Goal: Task Accomplishment & Management: Manage account settings

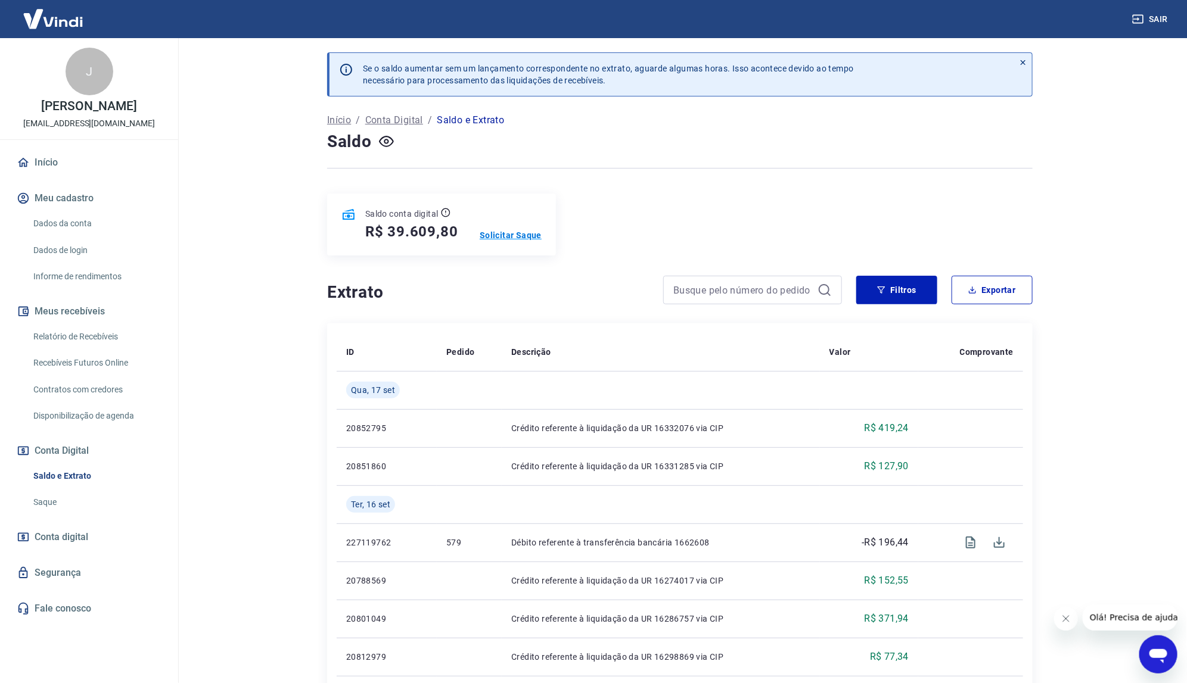
click at [493, 237] on p "Solicitar Saque" at bounding box center [511, 235] width 62 height 12
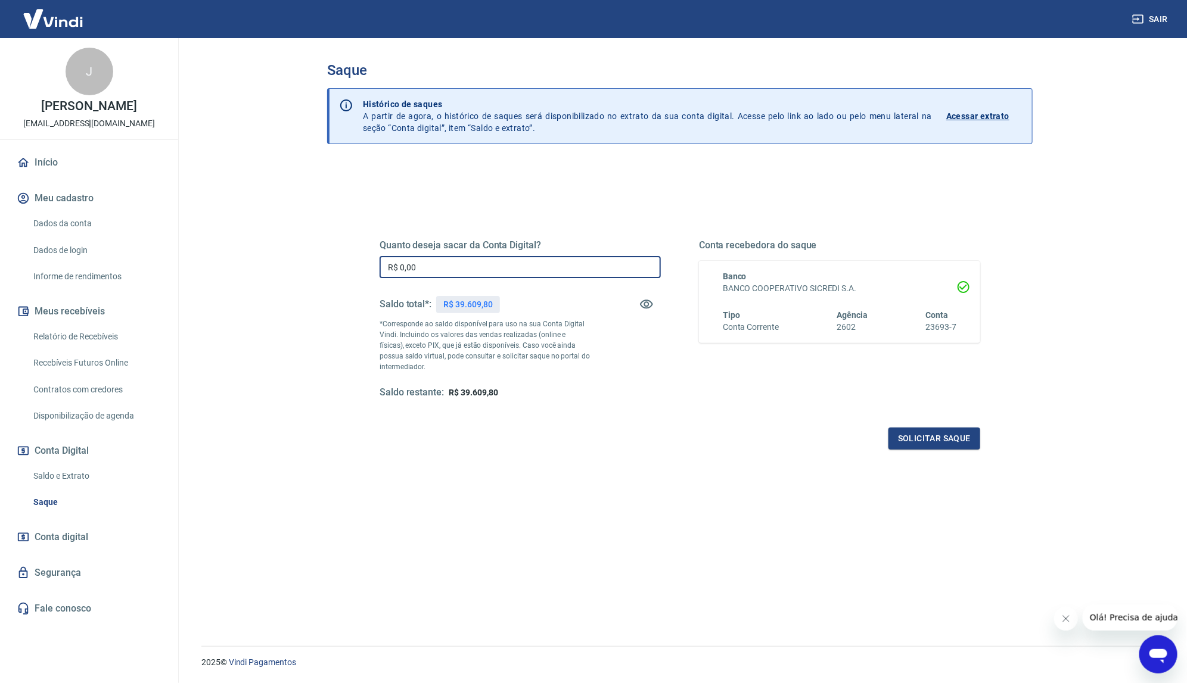
click at [433, 263] on input "R$ 0,00" at bounding box center [520, 267] width 281 height 22
type input "R$ 39.609,00"
click at [930, 436] on button "Solicitar saque" at bounding box center [934, 439] width 92 height 22
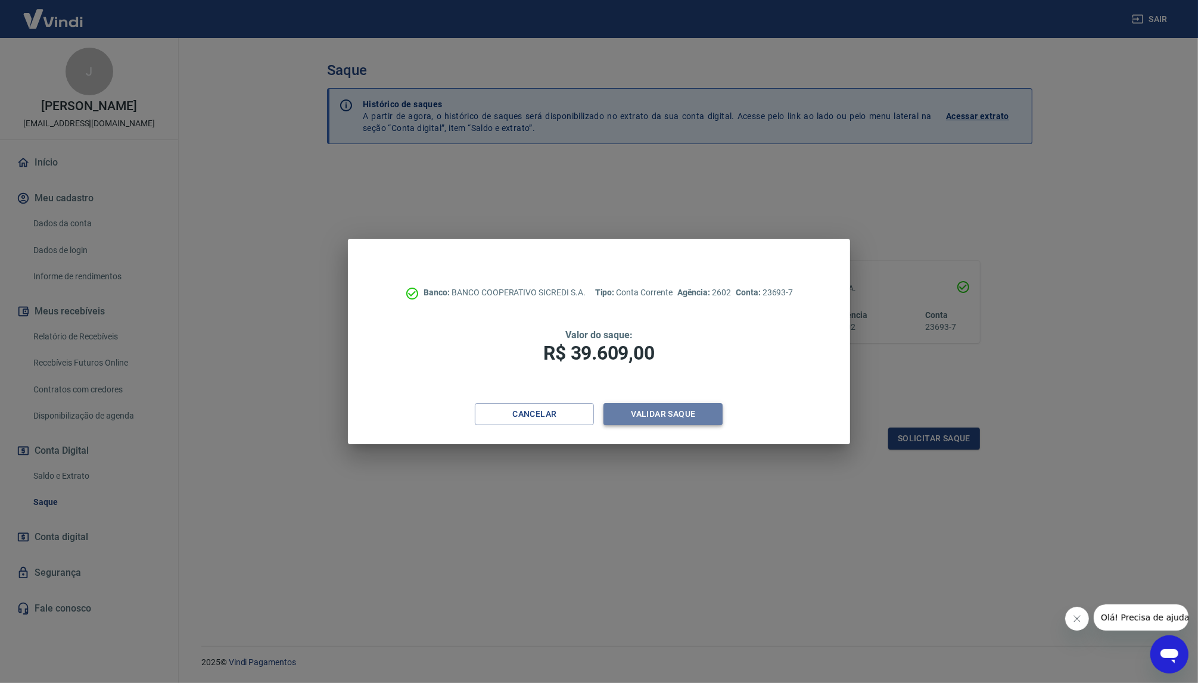
click at [650, 416] on button "Validar saque" at bounding box center [663, 414] width 119 height 22
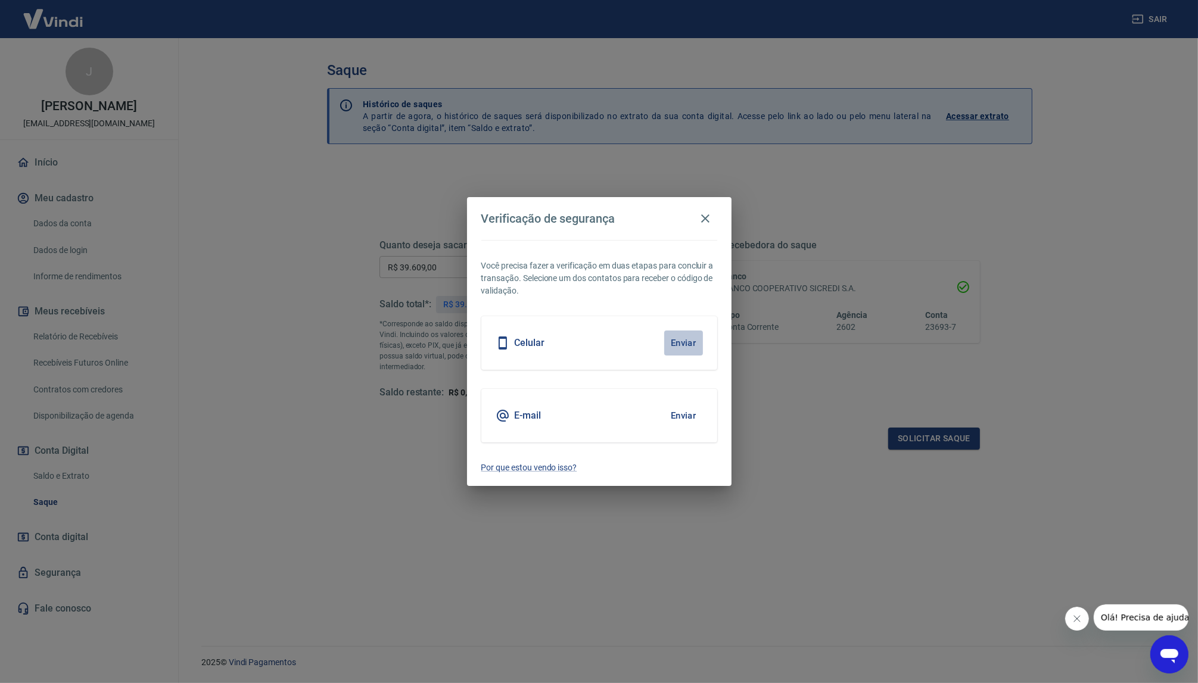
click at [680, 340] on button "Enviar" at bounding box center [683, 343] width 39 height 25
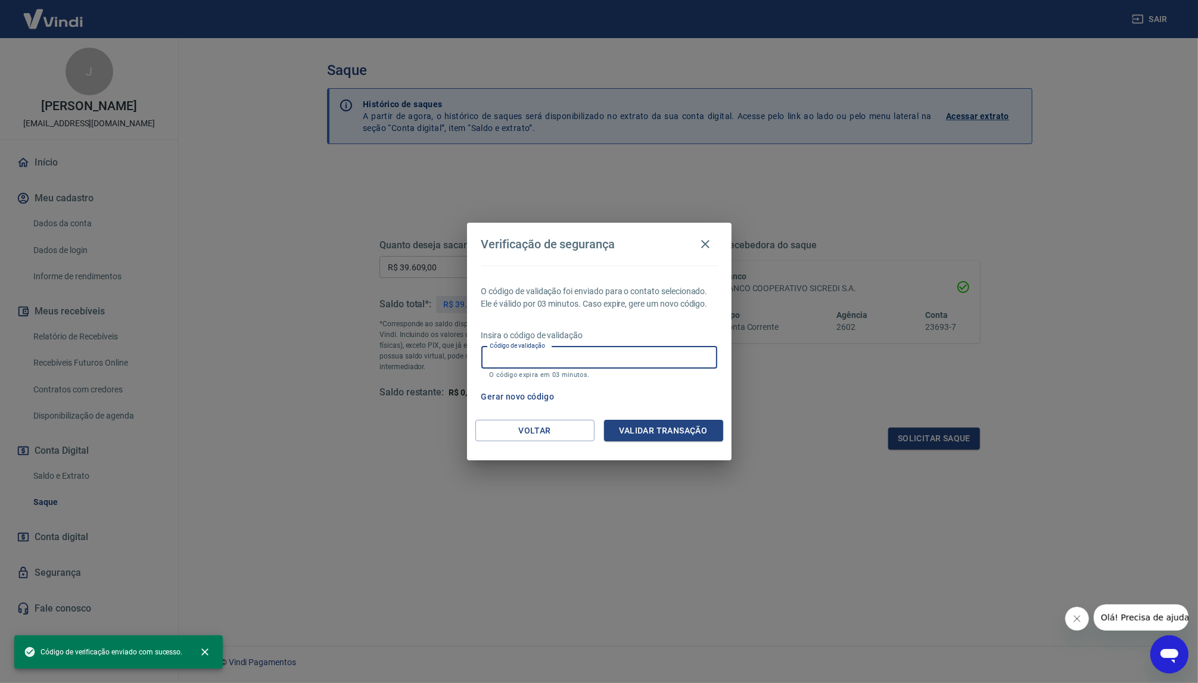
click at [499, 356] on input "Código de validação" at bounding box center [599, 358] width 236 height 22
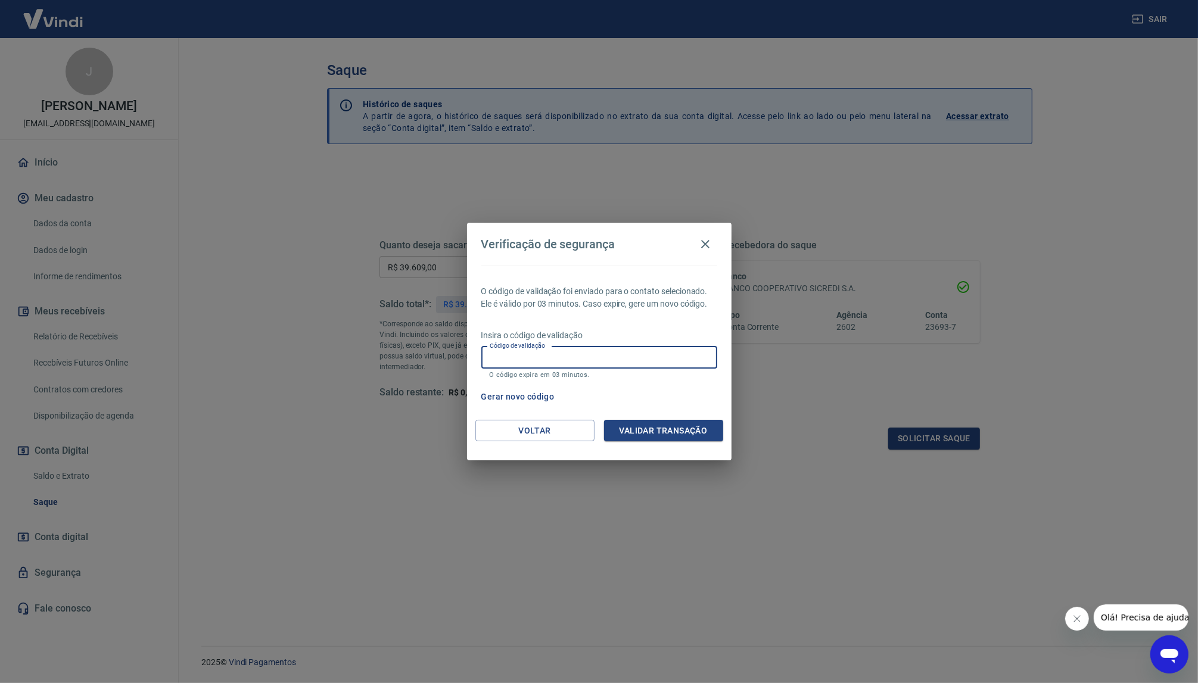
click at [499, 356] on input "Código de validação" at bounding box center [599, 358] width 236 height 22
click at [483, 381] on div "Insira o código de validação Código de validação Código de validação O código e…" at bounding box center [599, 356] width 236 height 52
click at [492, 359] on input "Código de validação" at bounding box center [599, 358] width 236 height 22
click at [487, 383] on div "O código de validação foi enviado para o contato selecionado. Ele é válido por …" at bounding box center [599, 343] width 265 height 154
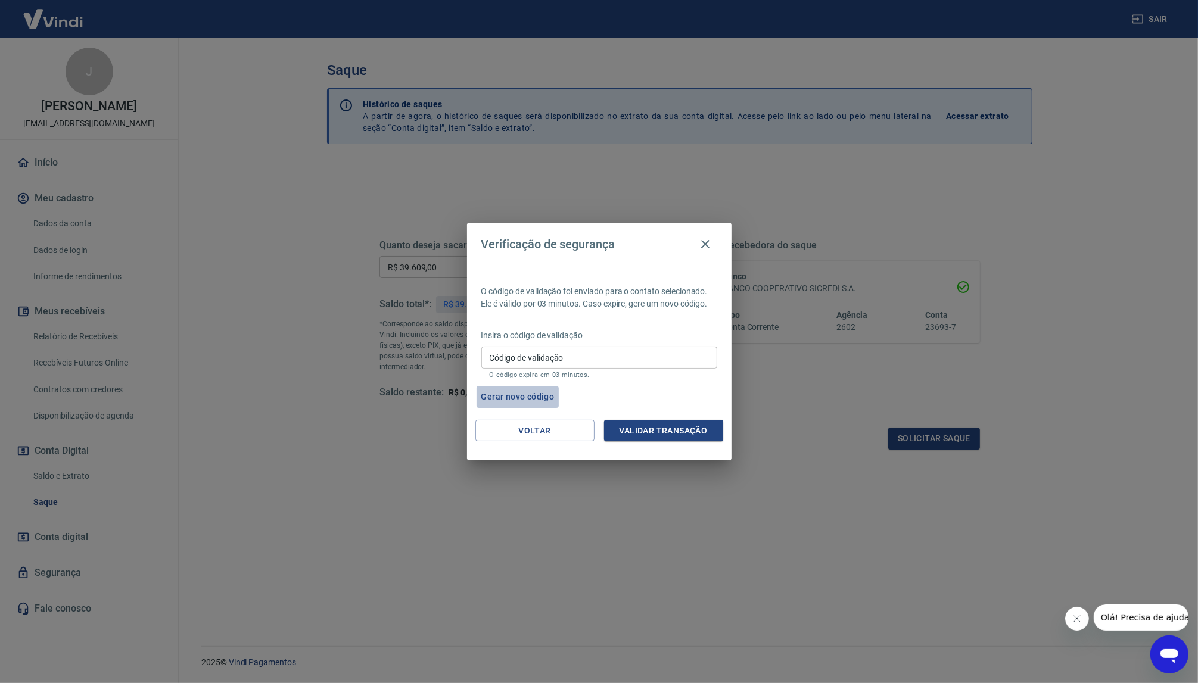
click at [498, 400] on button "Gerar novo código" at bounding box center [518, 397] width 83 height 22
click at [502, 359] on input "Código de validação" at bounding box center [599, 358] width 236 height 22
click at [502, 358] on input "Código de validação" at bounding box center [599, 358] width 236 height 22
click at [480, 386] on button "Gerar novo código" at bounding box center [518, 397] width 83 height 22
click at [524, 426] on button "Voltar" at bounding box center [535, 431] width 119 height 22
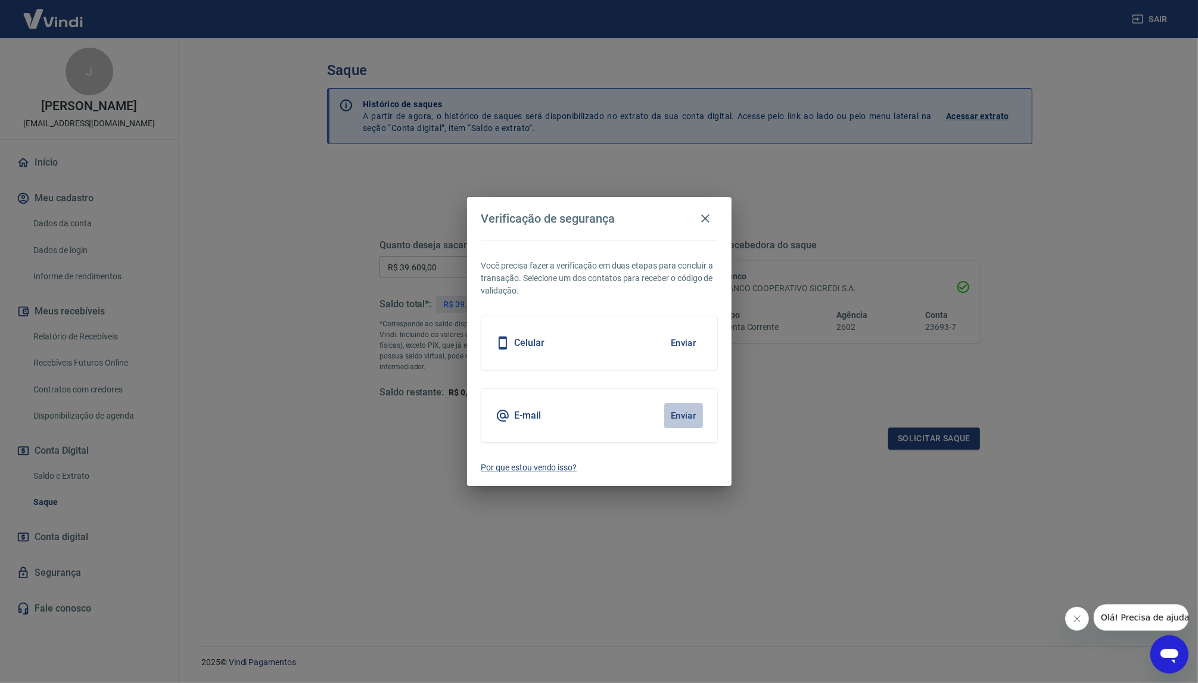
click at [676, 413] on button "Enviar" at bounding box center [683, 415] width 39 height 25
click at [686, 415] on button "Enviar" at bounding box center [683, 415] width 39 height 25
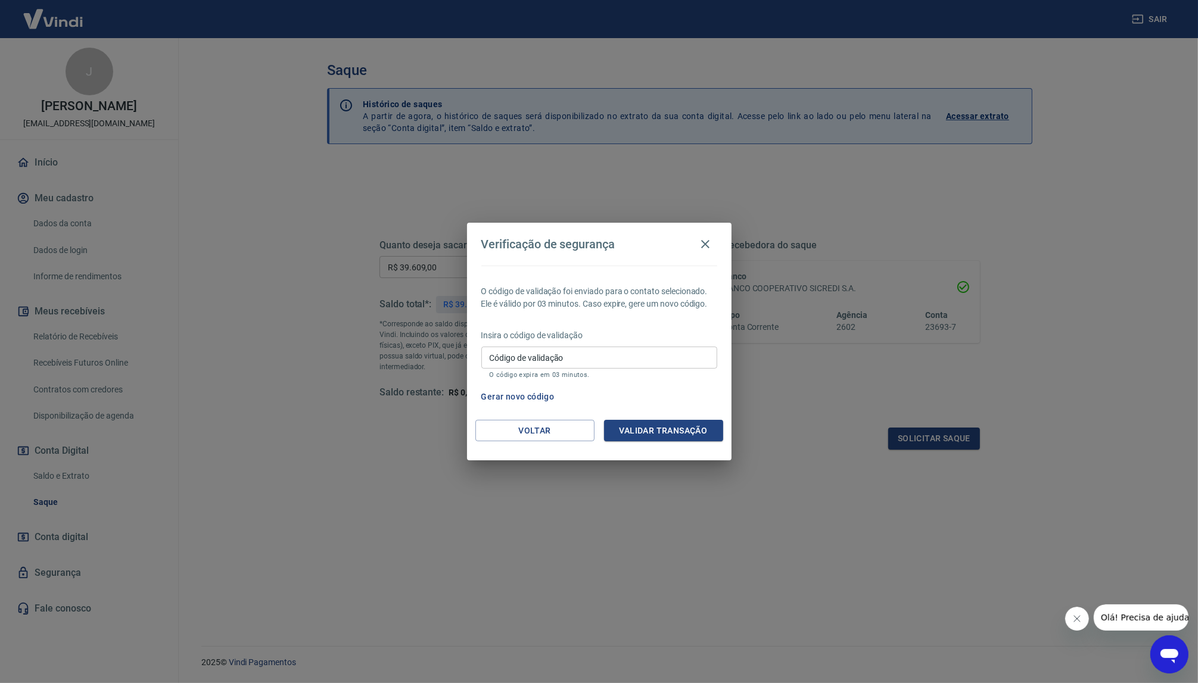
click at [534, 359] on input "Código de validação" at bounding box center [599, 358] width 236 height 22
type input "766050"
click at [669, 428] on button "Validar transação" at bounding box center [663, 431] width 119 height 22
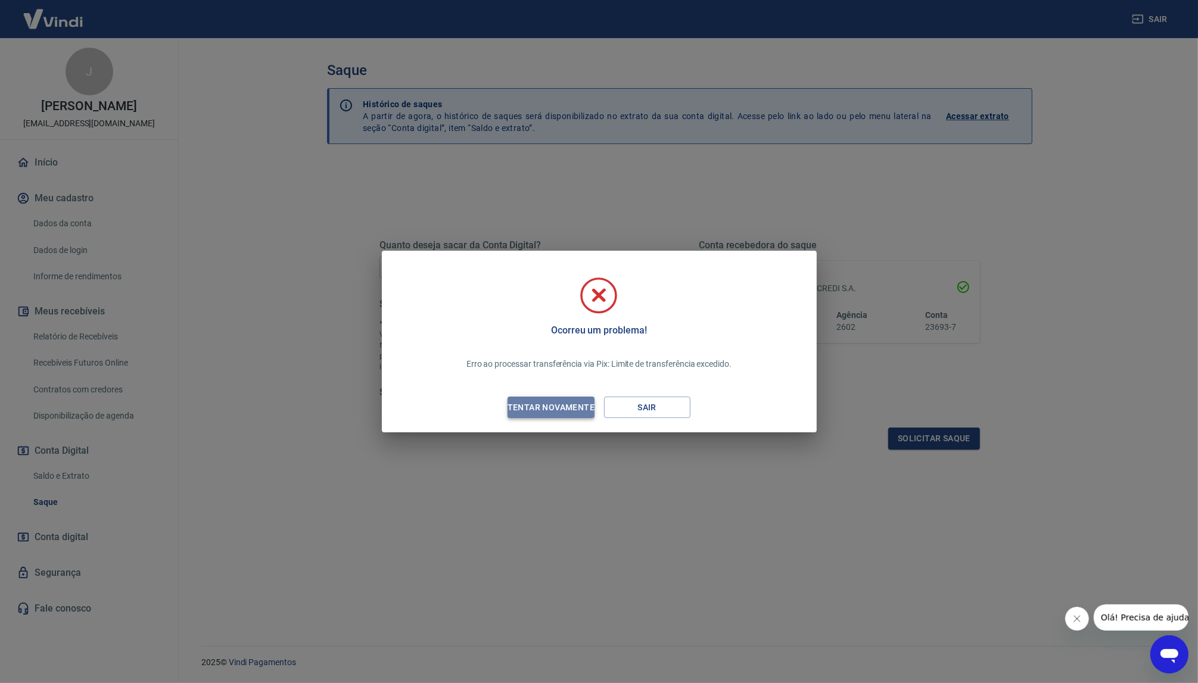
click at [522, 403] on div "Tentar novamente" at bounding box center [551, 407] width 116 height 15
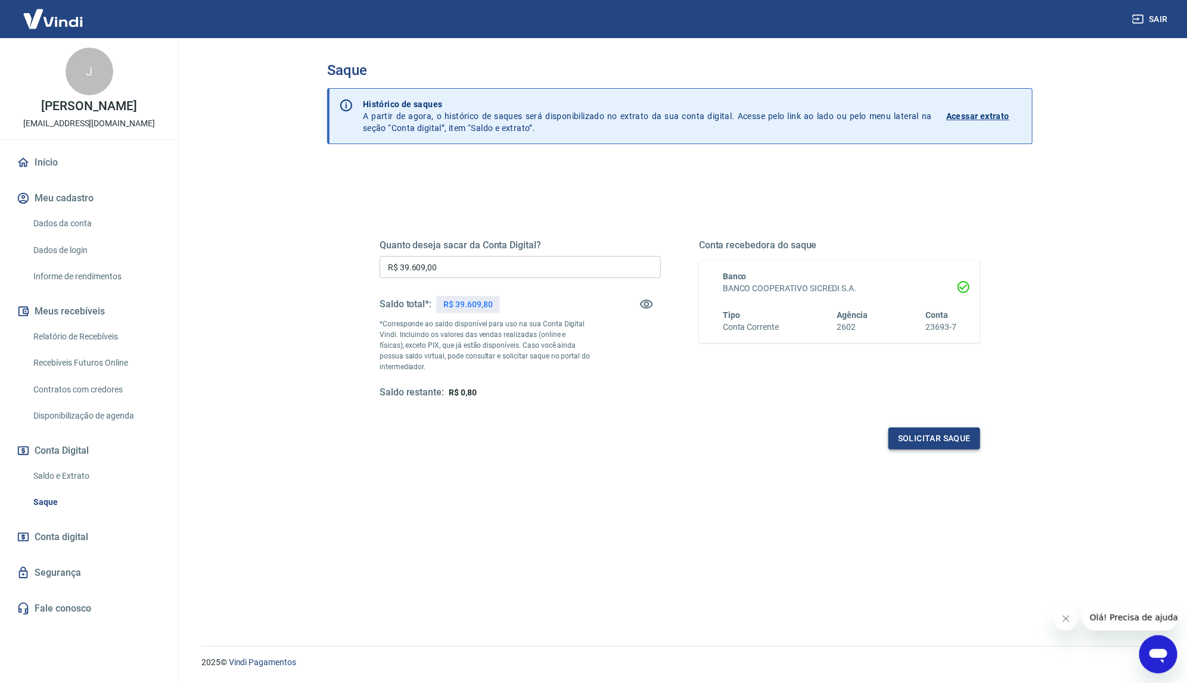
click at [928, 439] on button "Solicitar saque" at bounding box center [934, 439] width 92 height 22
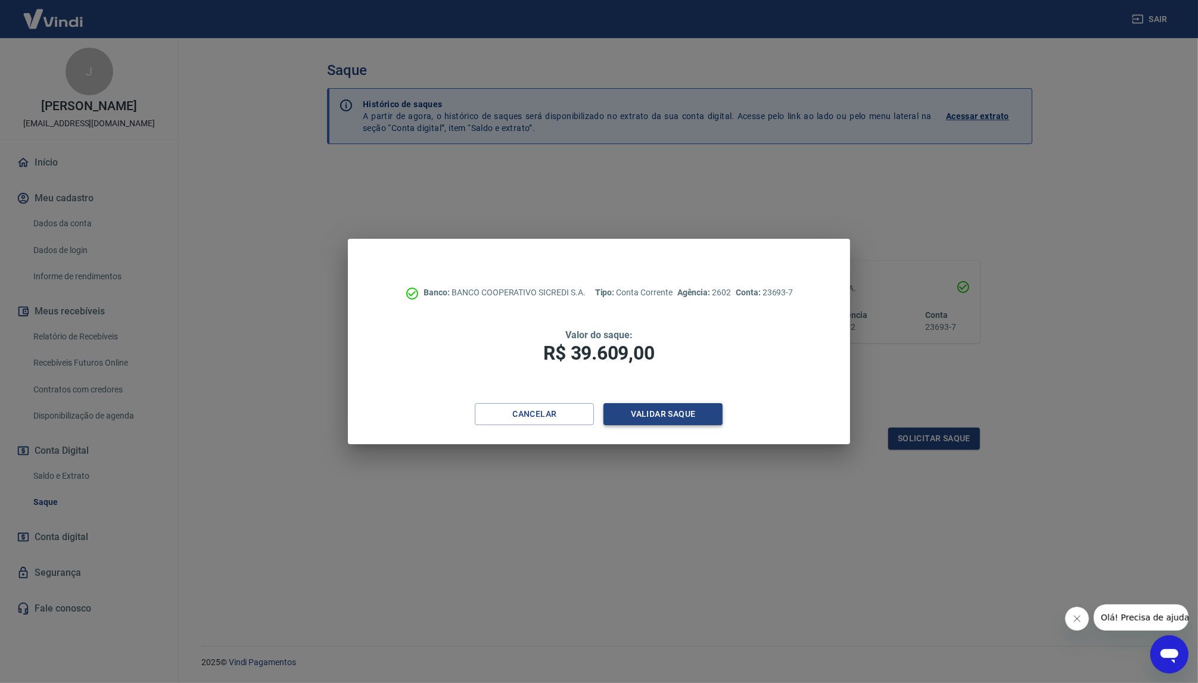
click at [648, 417] on button "Validar saque" at bounding box center [663, 414] width 119 height 22
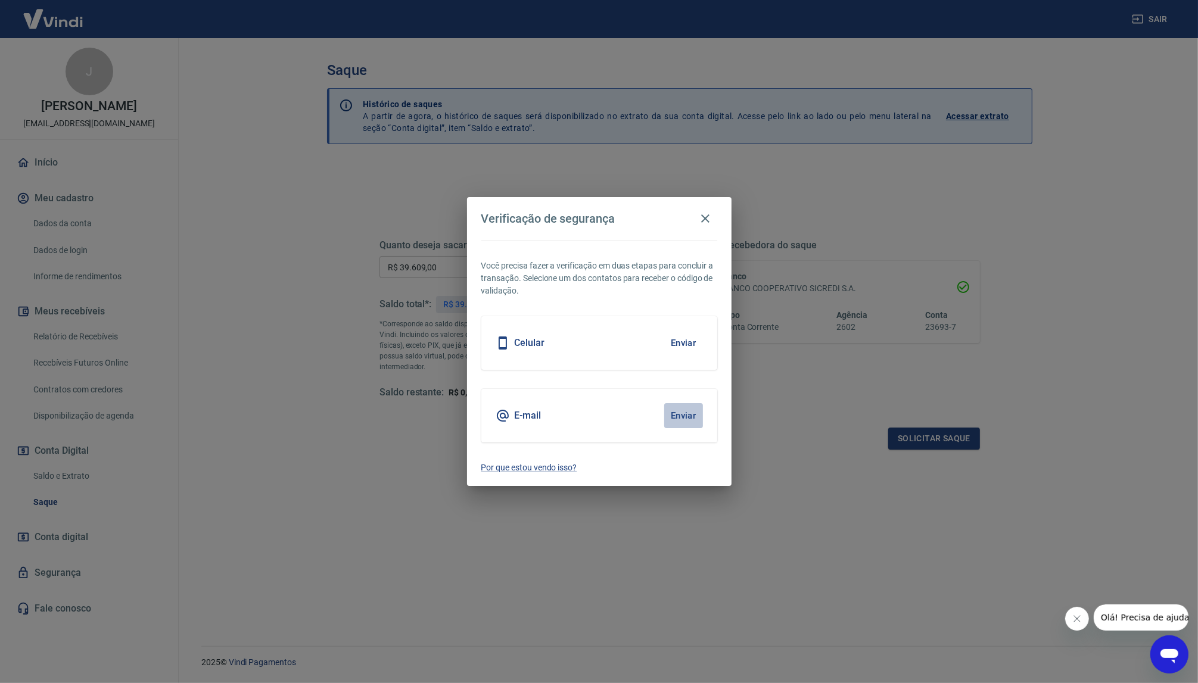
click at [682, 412] on button "Enviar" at bounding box center [683, 415] width 39 height 25
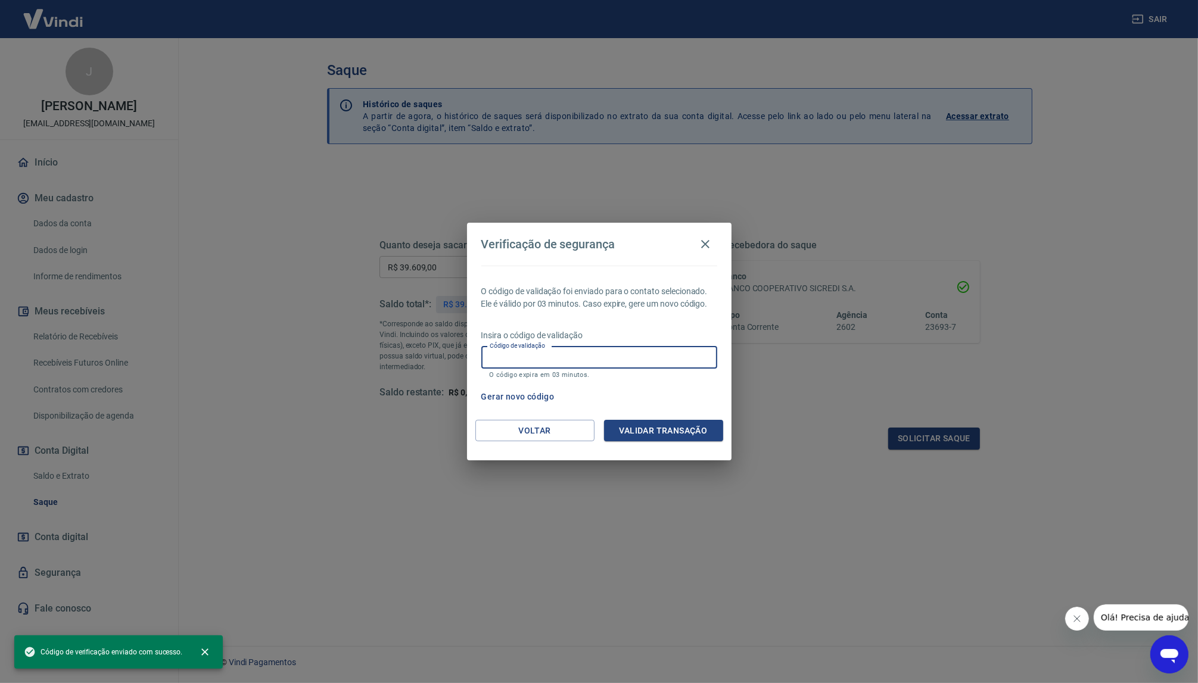
click at [526, 358] on input "Código de validação" at bounding box center [599, 358] width 236 height 22
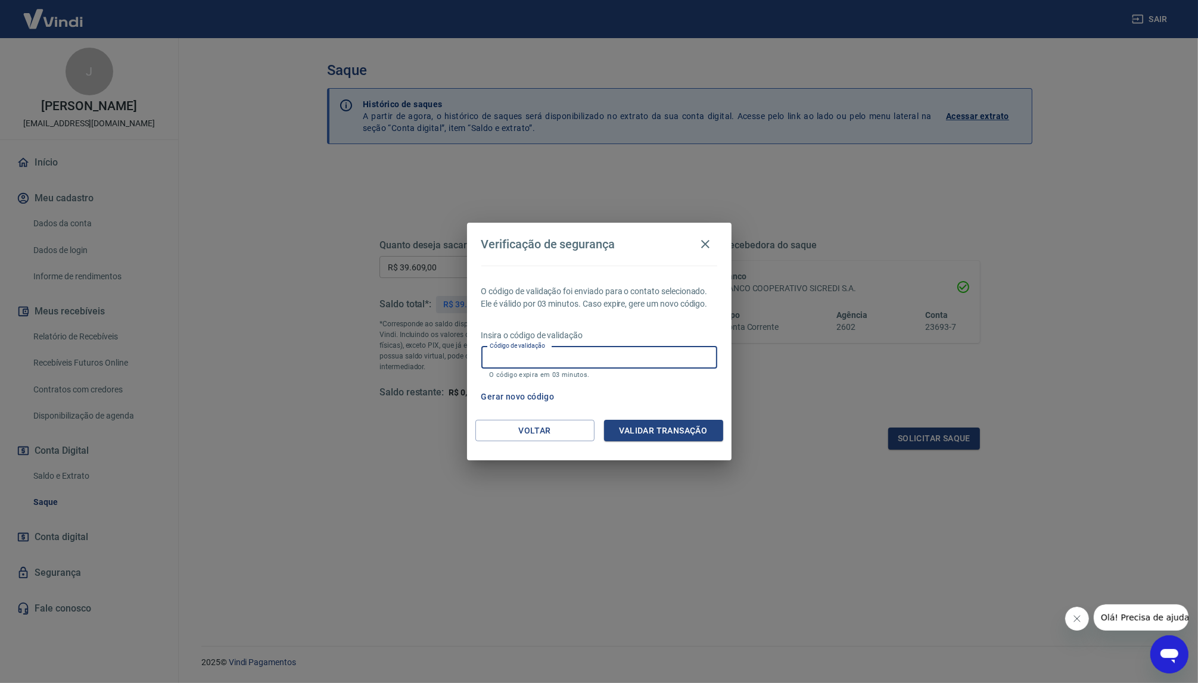
click at [512, 355] on input "Código de validação" at bounding box center [599, 358] width 236 height 22
paste input "759289"
type input "759289"
click at [668, 436] on button "Validar transação" at bounding box center [663, 431] width 119 height 22
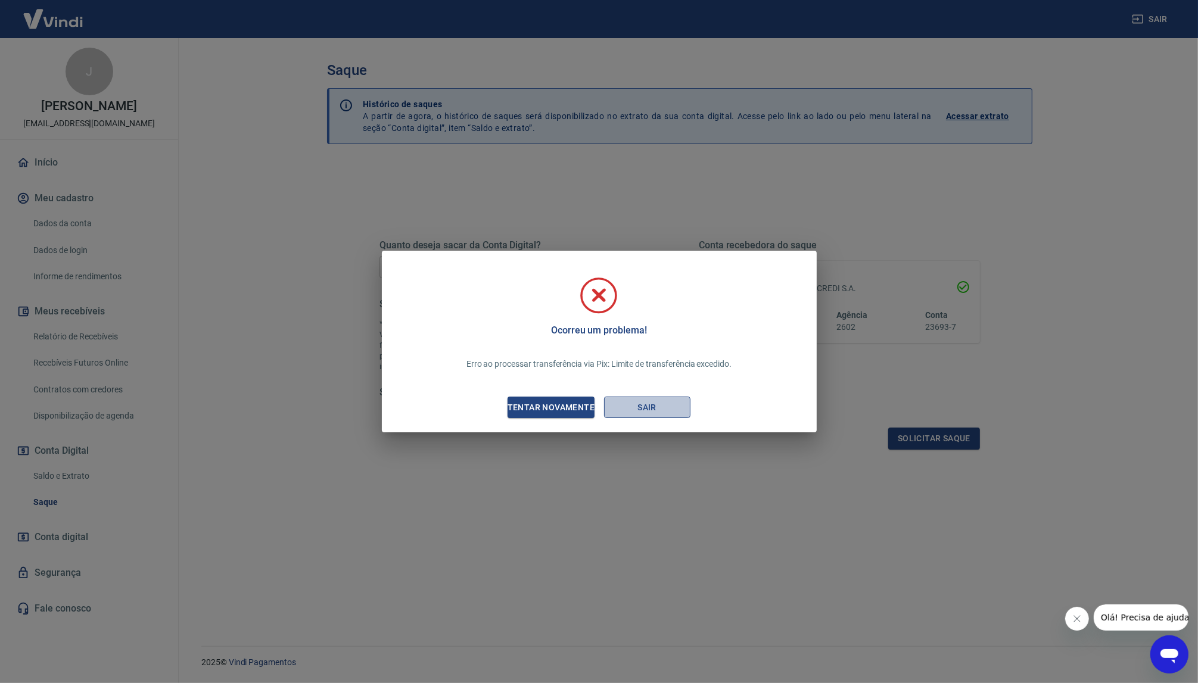
click at [641, 403] on button "Sair" at bounding box center [647, 408] width 86 height 22
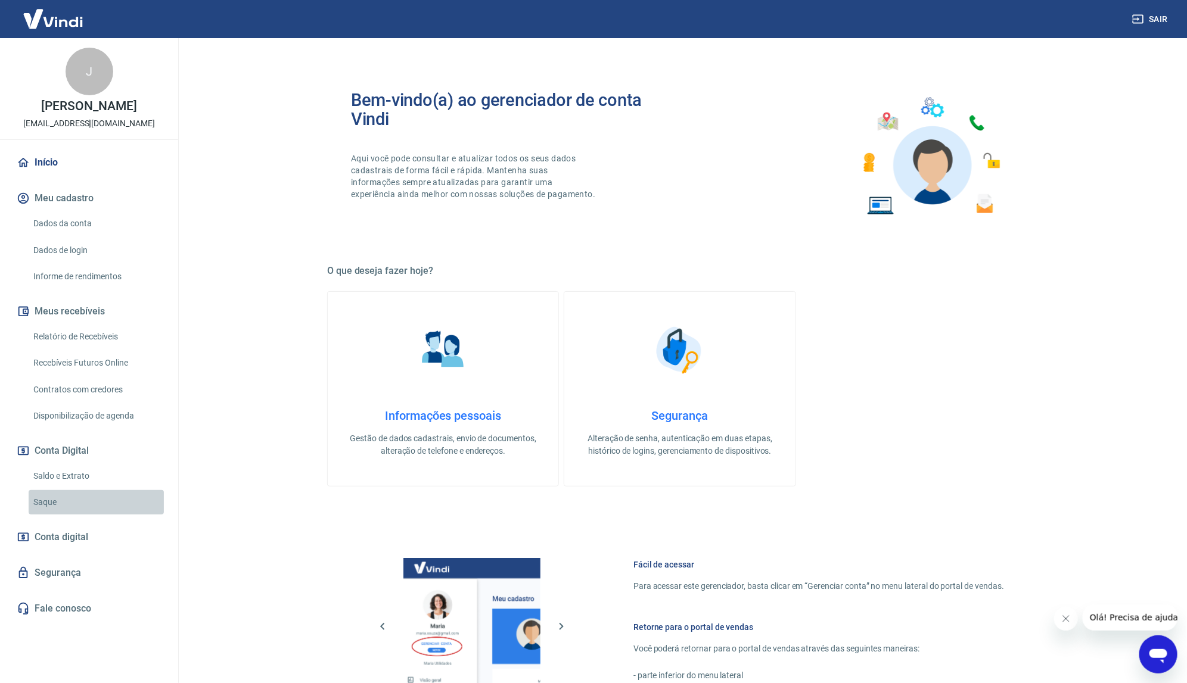
click at [66, 495] on link "Saque" at bounding box center [96, 502] width 135 height 24
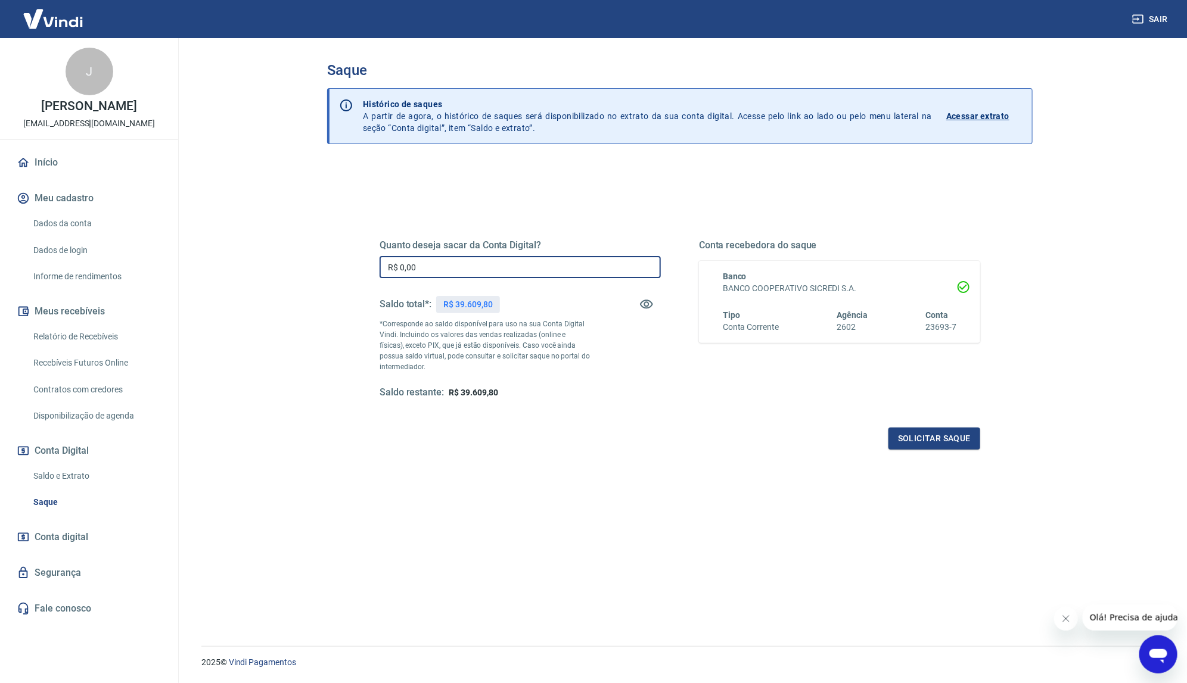
drag, startPoint x: 421, startPoint y: 268, endPoint x: 352, endPoint y: 268, distance: 68.5
click at [352, 268] on div "Quanto deseja sacar da Conta Digital? R$ 0,00 ​ Saldo total*: R$ 39.609,80 *Cor…" at bounding box center [680, 325] width 658 height 277
type input "R$ 39.600,00"
click at [921, 442] on button "Solicitar saque" at bounding box center [934, 439] width 92 height 22
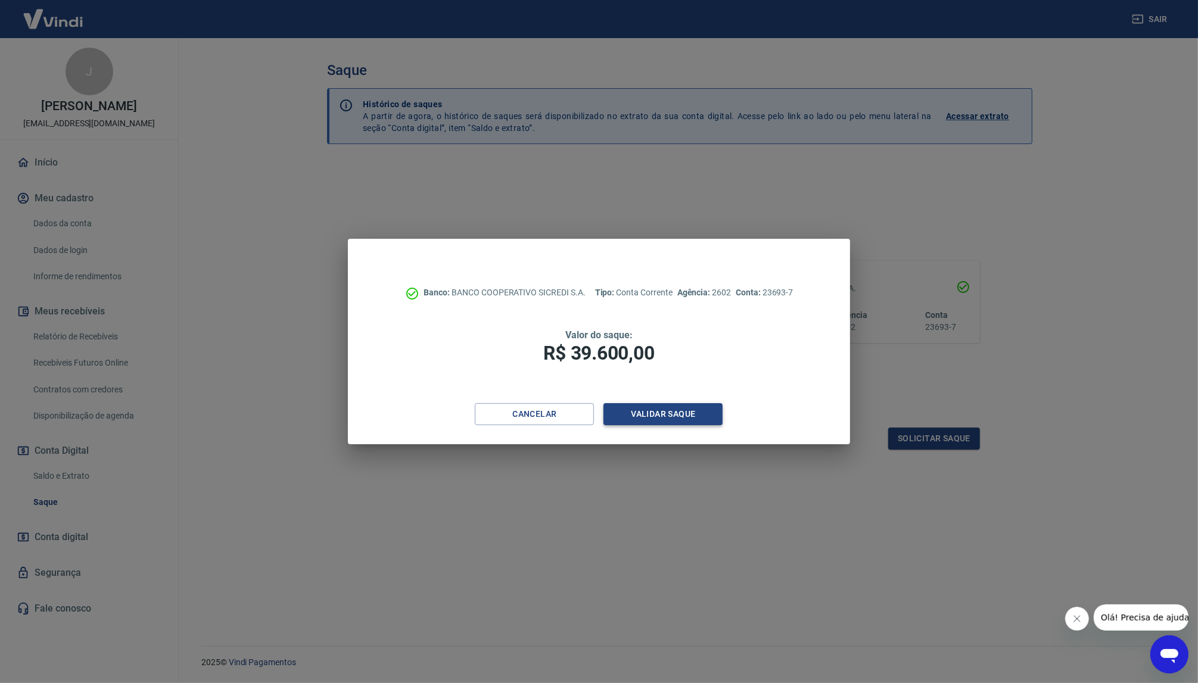
click at [669, 414] on button "Validar saque" at bounding box center [663, 414] width 119 height 22
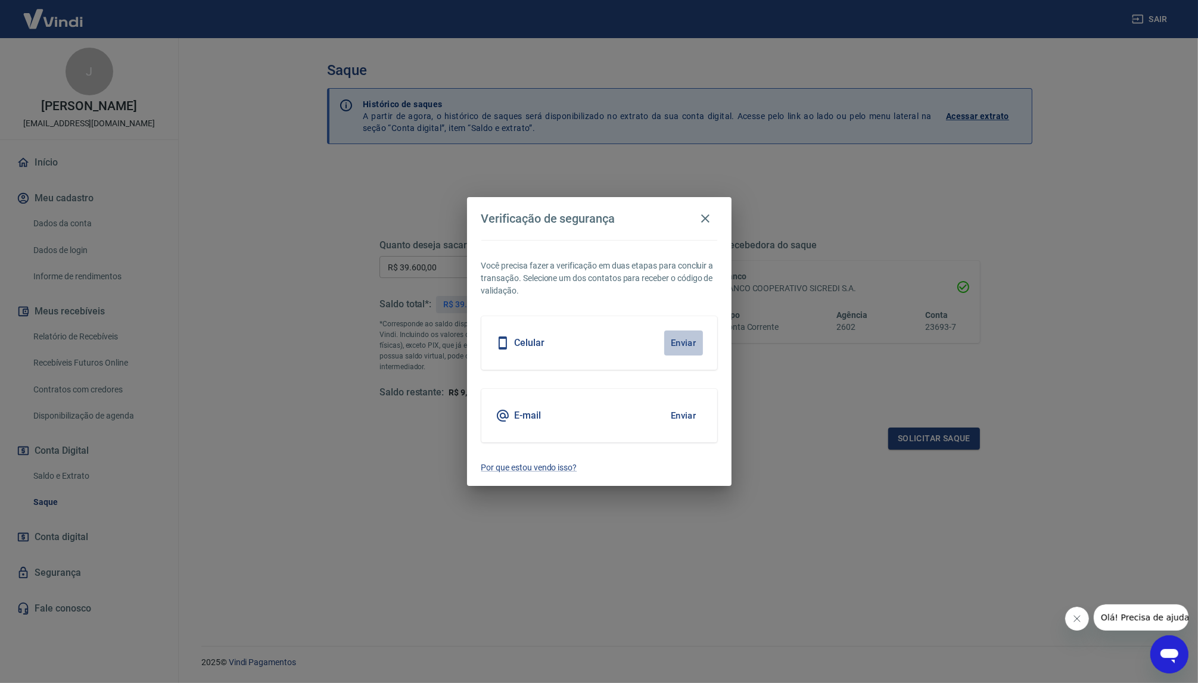
click at [685, 341] on button "Enviar" at bounding box center [683, 343] width 39 height 25
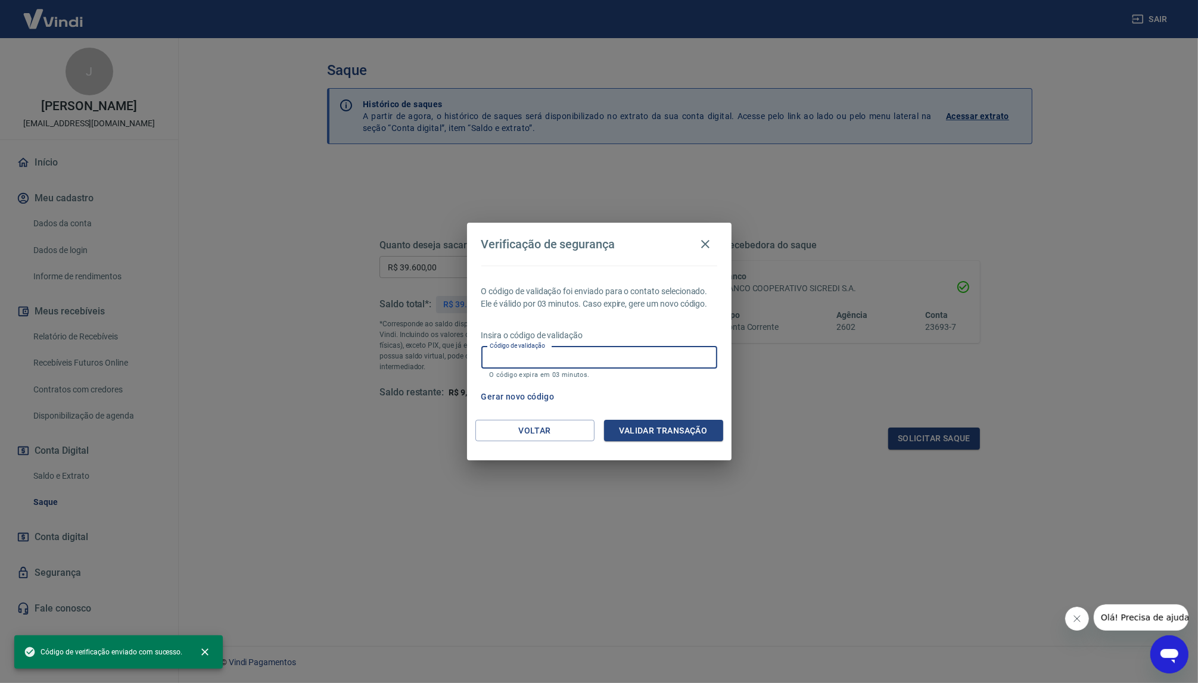
click at [522, 359] on input "Código de validação" at bounding box center [599, 358] width 236 height 22
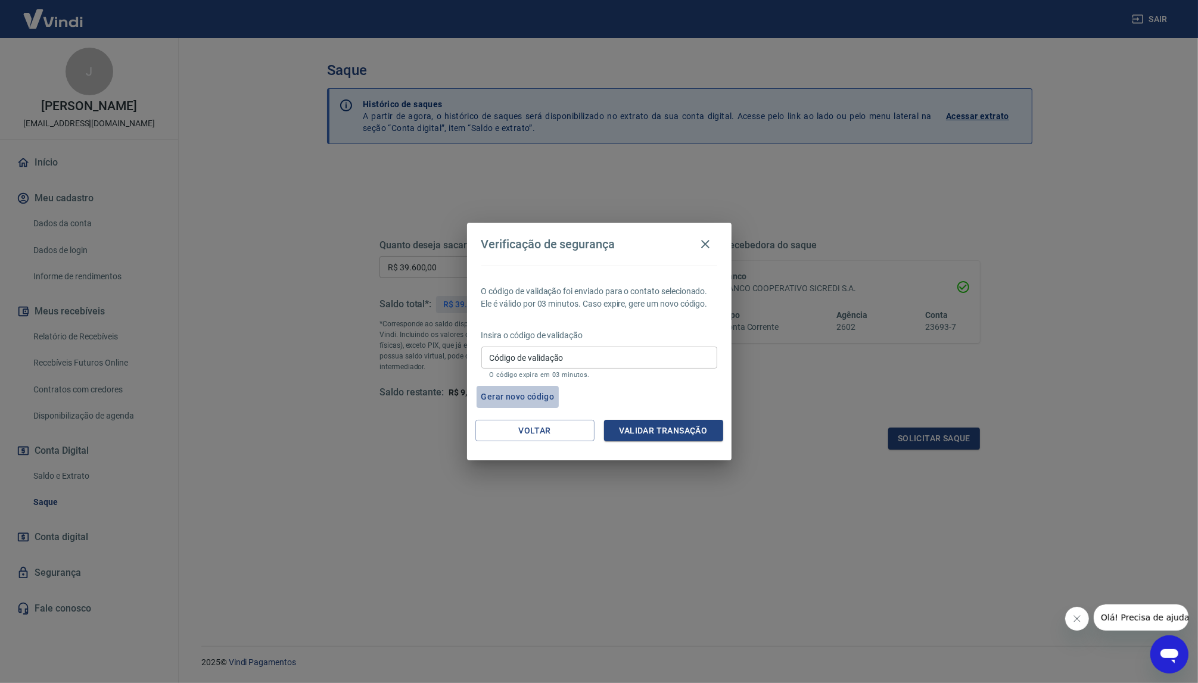
click at [523, 394] on button "Gerar novo código" at bounding box center [518, 397] width 83 height 22
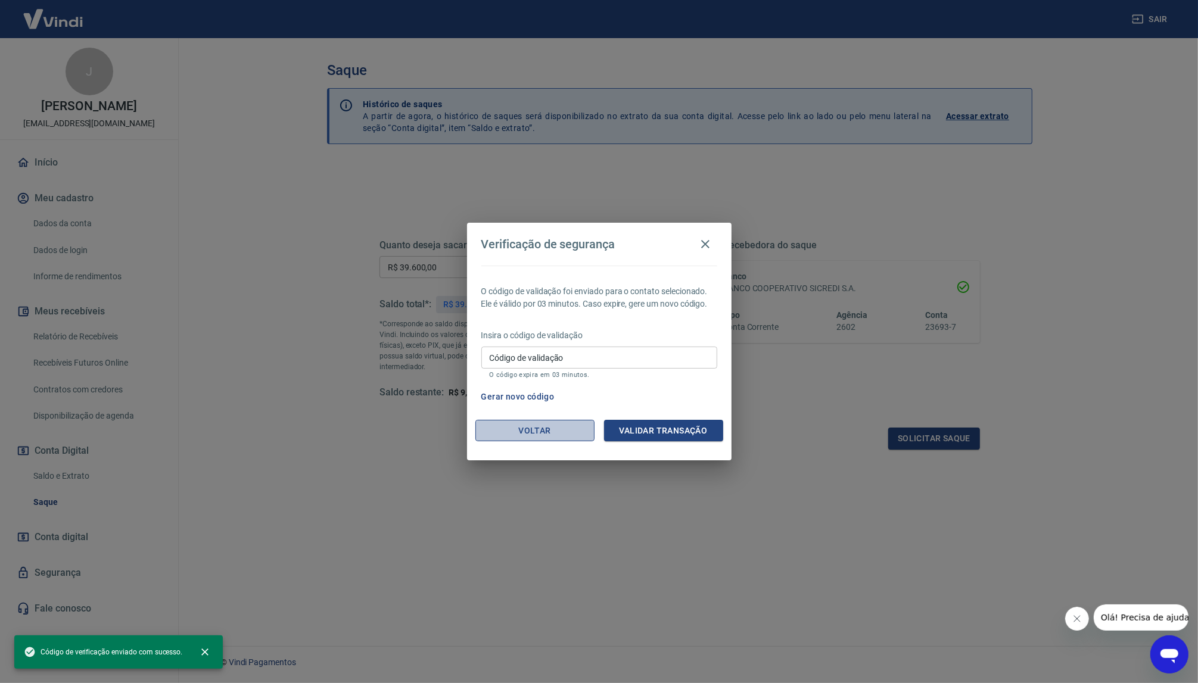
click at [522, 430] on button "Voltar" at bounding box center [535, 431] width 119 height 22
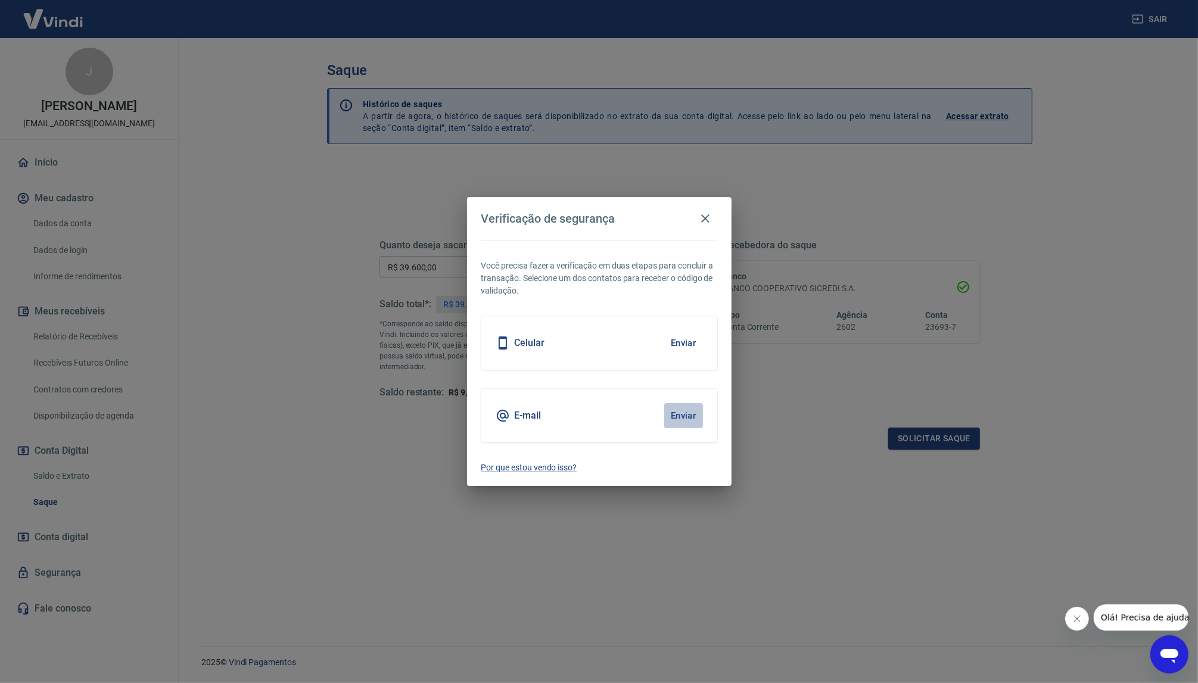
click at [675, 413] on button "Enviar" at bounding box center [683, 415] width 39 height 25
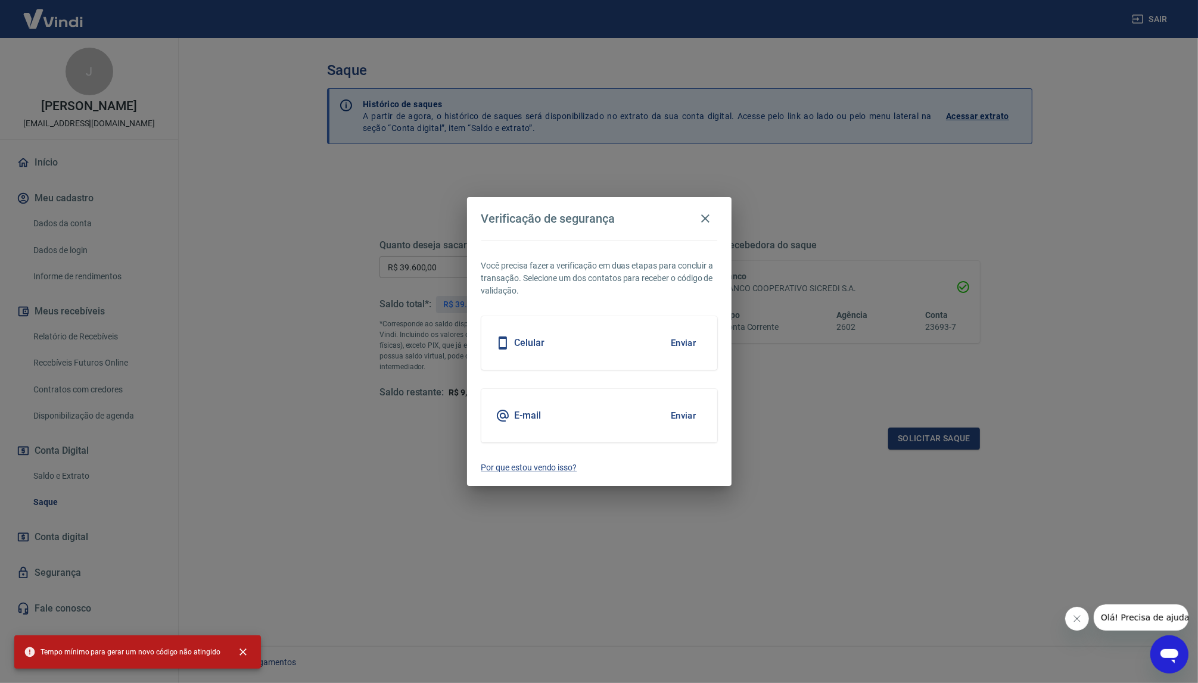
click at [548, 420] on div "E-mail Enviar" at bounding box center [599, 416] width 236 height 54
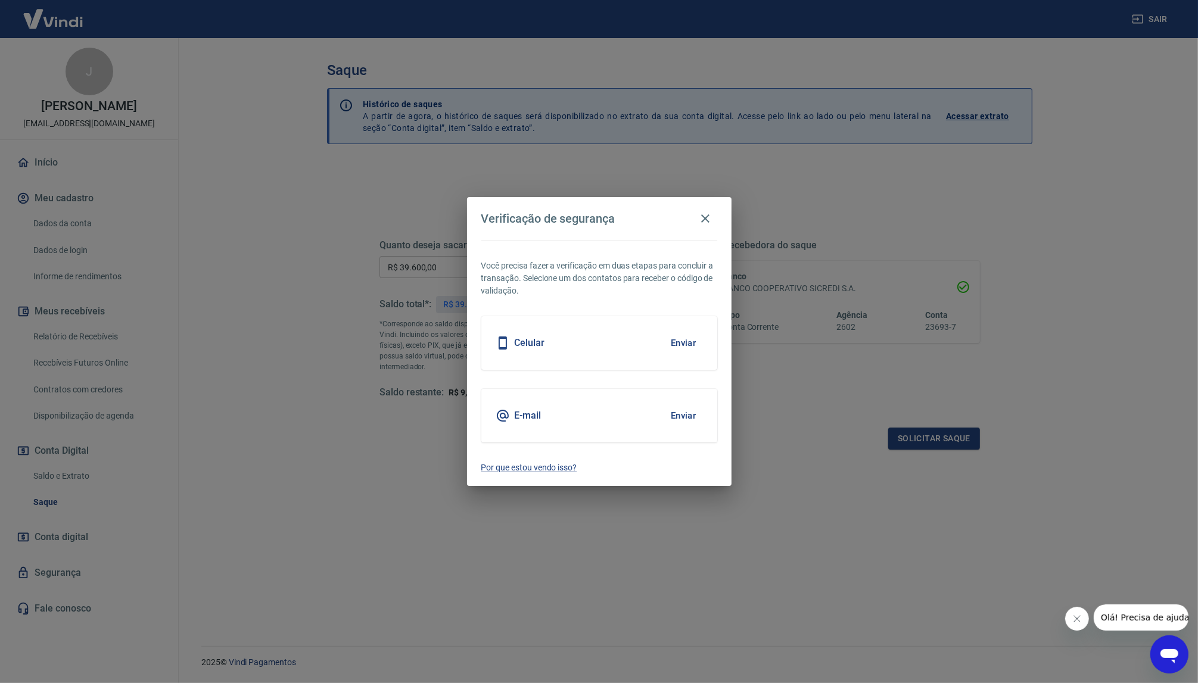
click at [532, 416] on h5 "E-mail" at bounding box center [528, 416] width 27 height 12
click at [683, 413] on button "Enviar" at bounding box center [683, 415] width 39 height 25
click at [682, 343] on button "Enviar" at bounding box center [683, 343] width 39 height 25
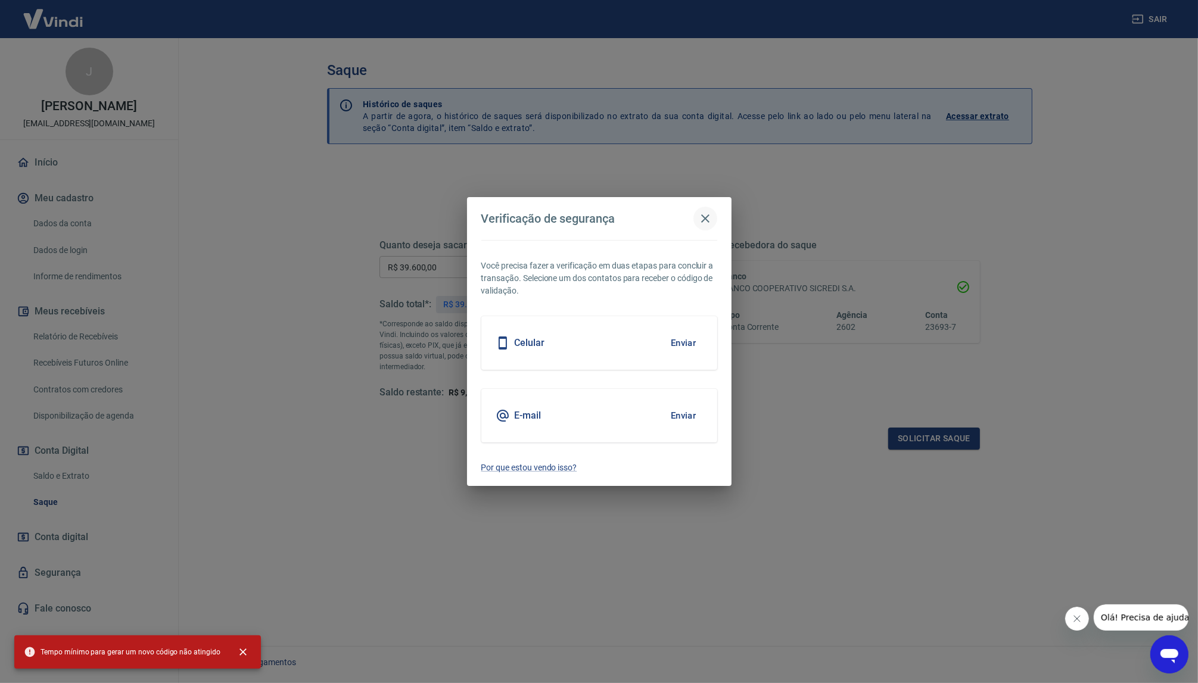
click at [701, 217] on icon "button" at bounding box center [705, 219] width 14 height 14
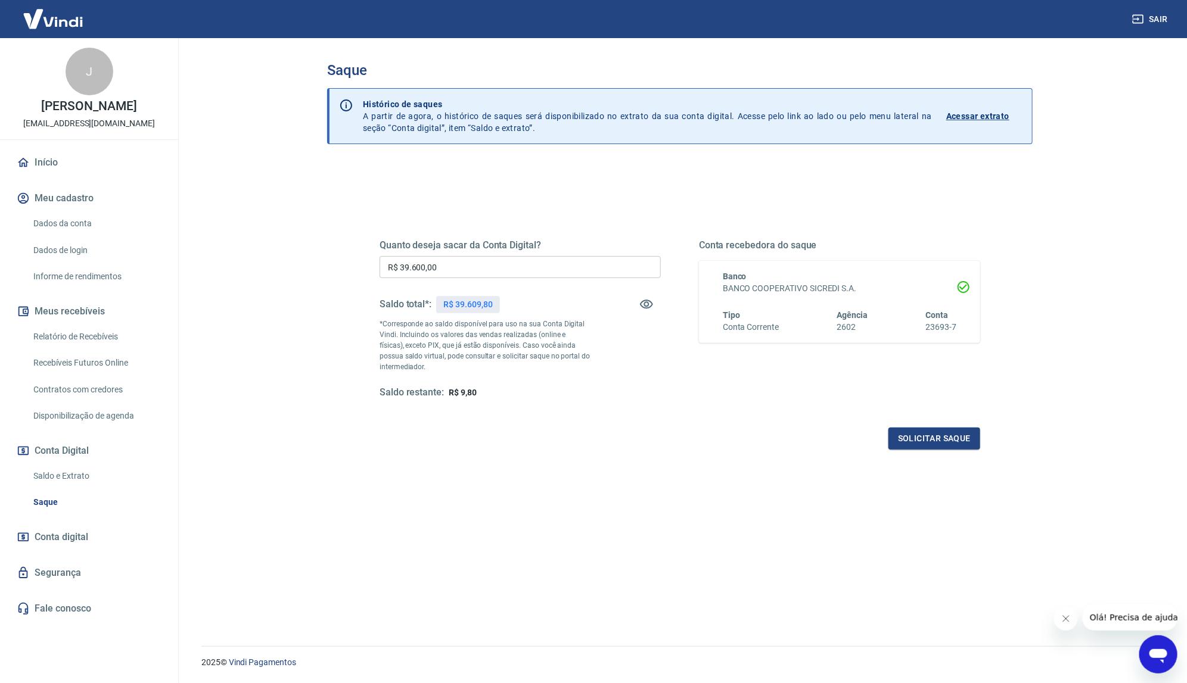
click at [788, 436] on div "Solicitar saque" at bounding box center [680, 439] width 601 height 22
click at [441, 266] on input "R$ 0,00" at bounding box center [520, 267] width 281 height 22
type input "R$ 39.600,00"
click at [988, 437] on div "Quanto deseja sacar da Conta Digital? R$ 39.600,00 ​ Saldo total*: R$ 39.609,80…" at bounding box center [679, 325] width 629 height 277
click at [953, 436] on button "Solicitar saque" at bounding box center [934, 439] width 92 height 22
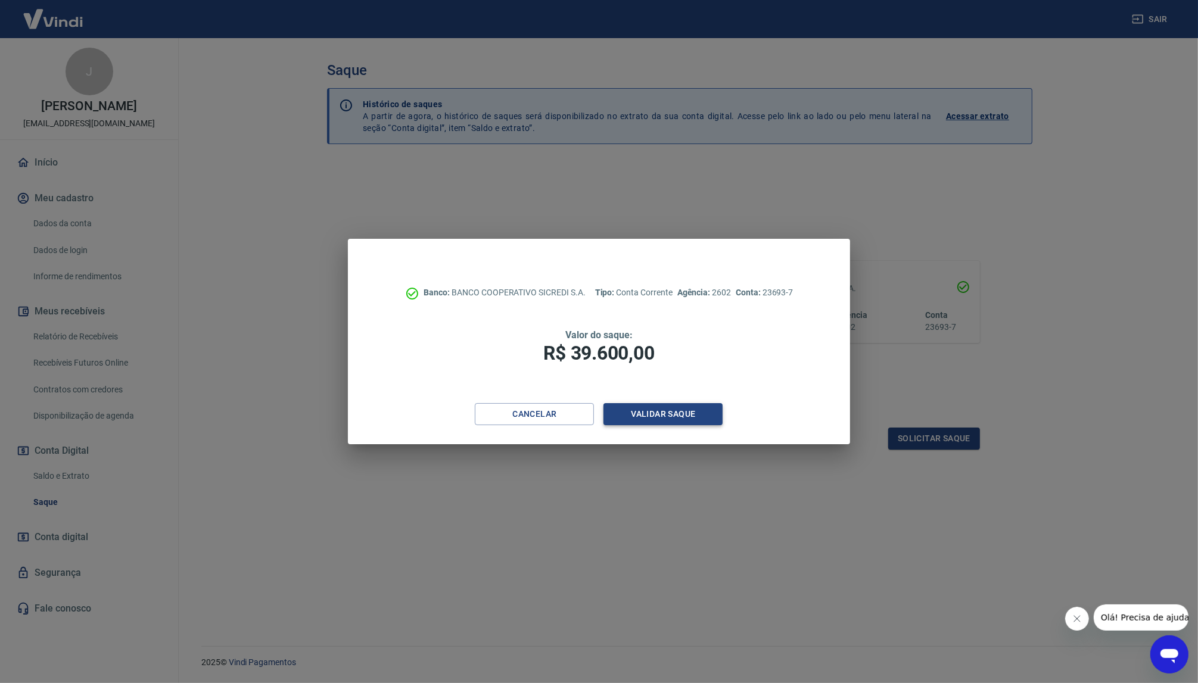
click at [659, 415] on button "Validar saque" at bounding box center [663, 414] width 119 height 22
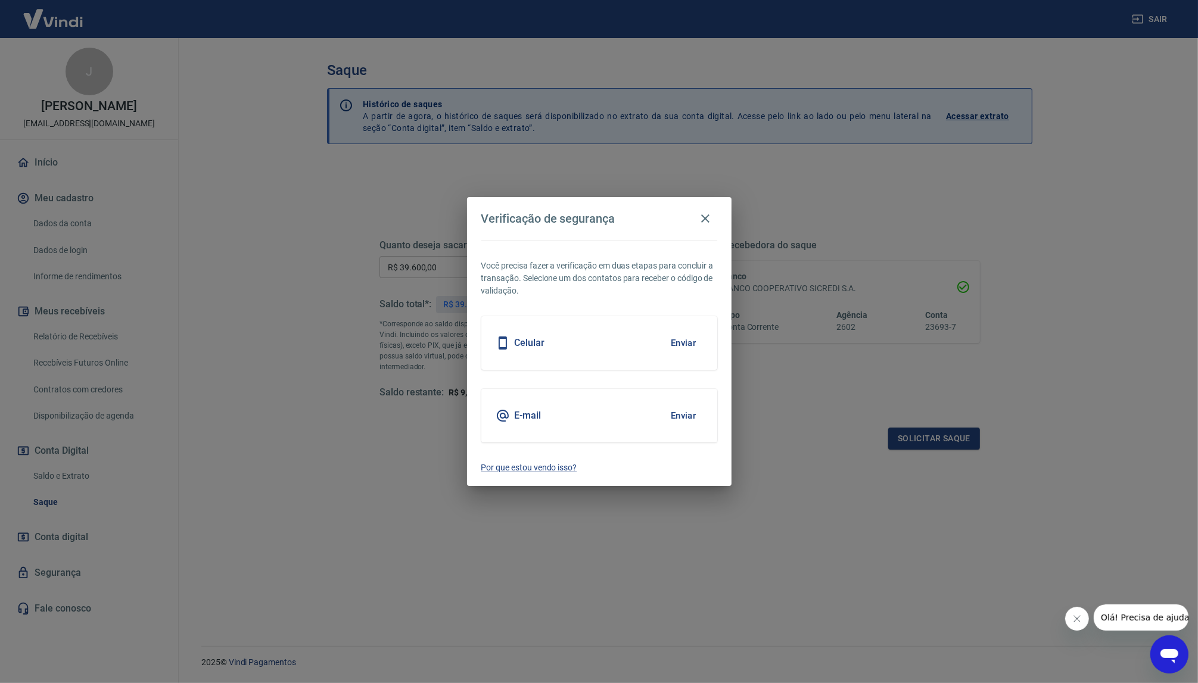
click at [687, 418] on button "Enviar" at bounding box center [683, 415] width 39 height 25
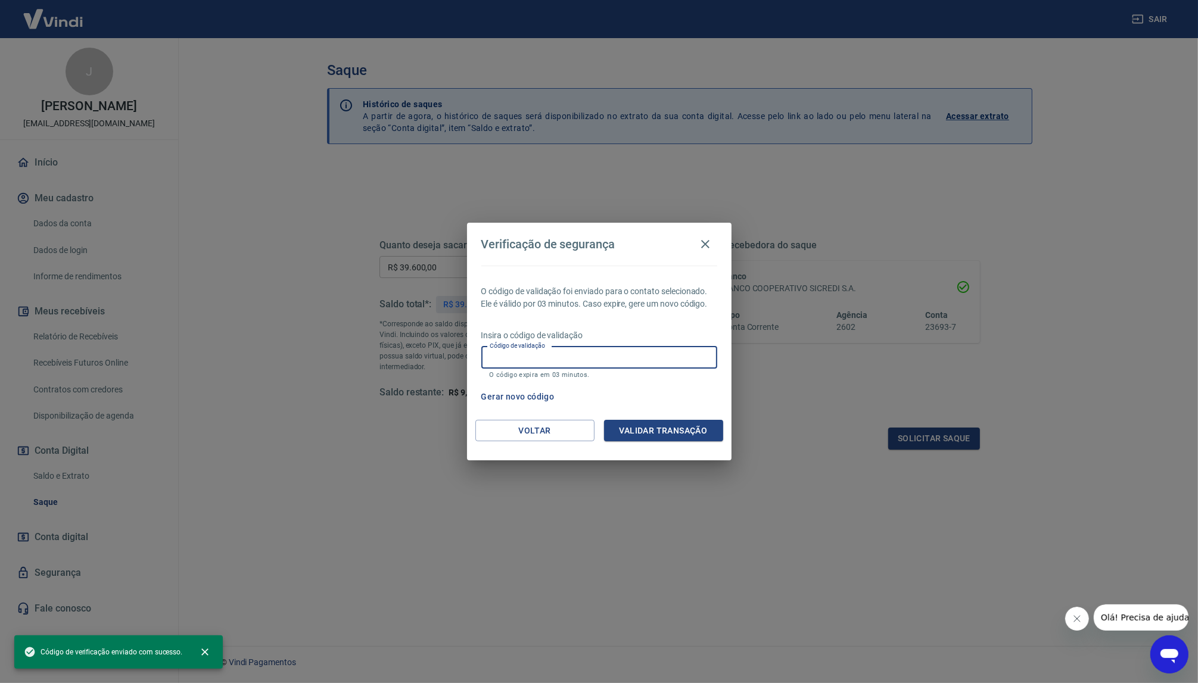
click at [532, 356] on input "Código de validação" at bounding box center [599, 358] width 236 height 22
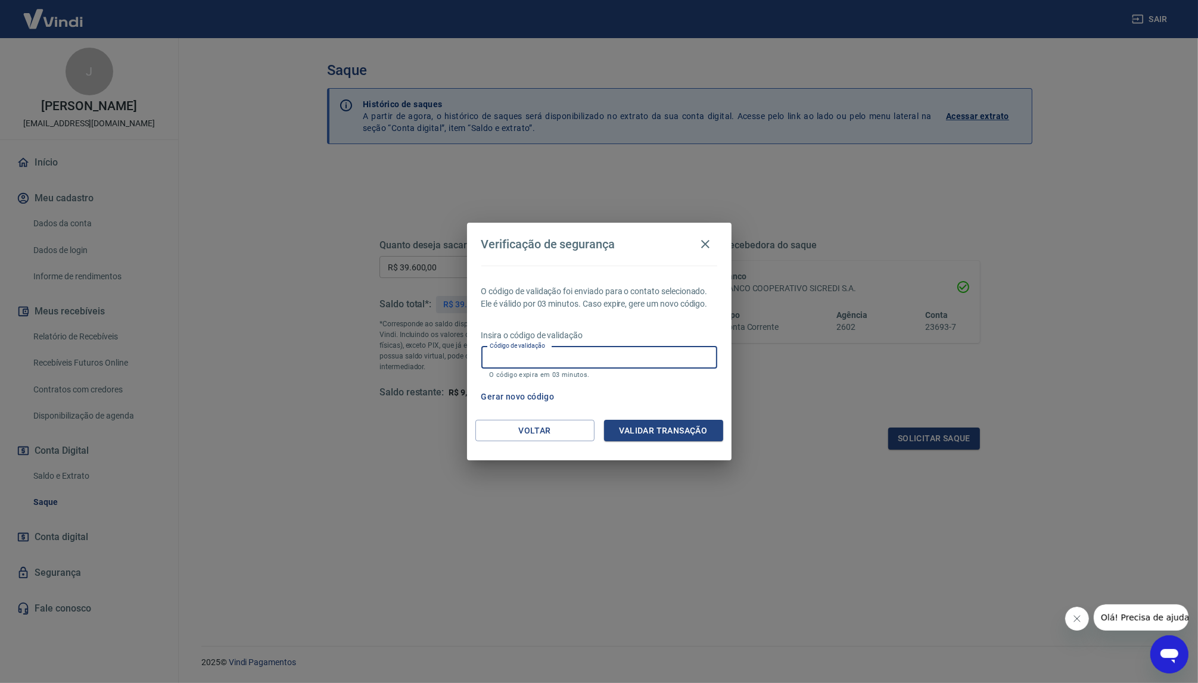
click at [532, 356] on input "Código de validação" at bounding box center [599, 358] width 236 height 22
type input "501378"
click at [655, 425] on button "Validar transação" at bounding box center [663, 431] width 119 height 22
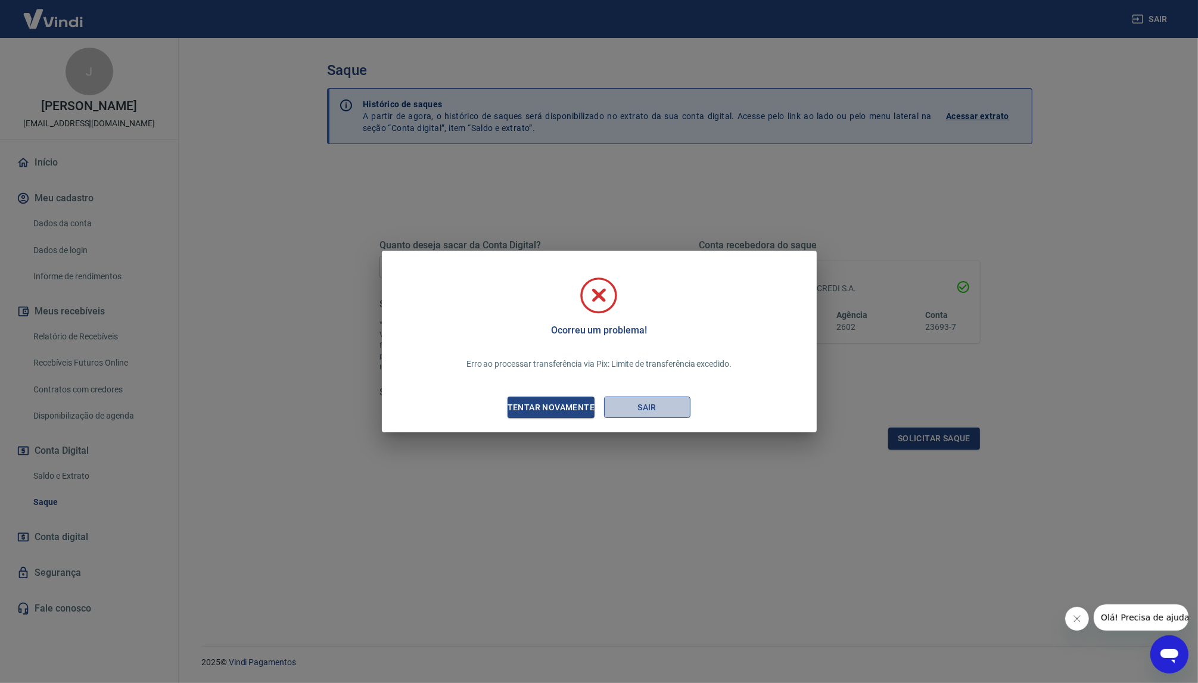
click at [642, 409] on button "Sair" at bounding box center [647, 408] width 86 height 22
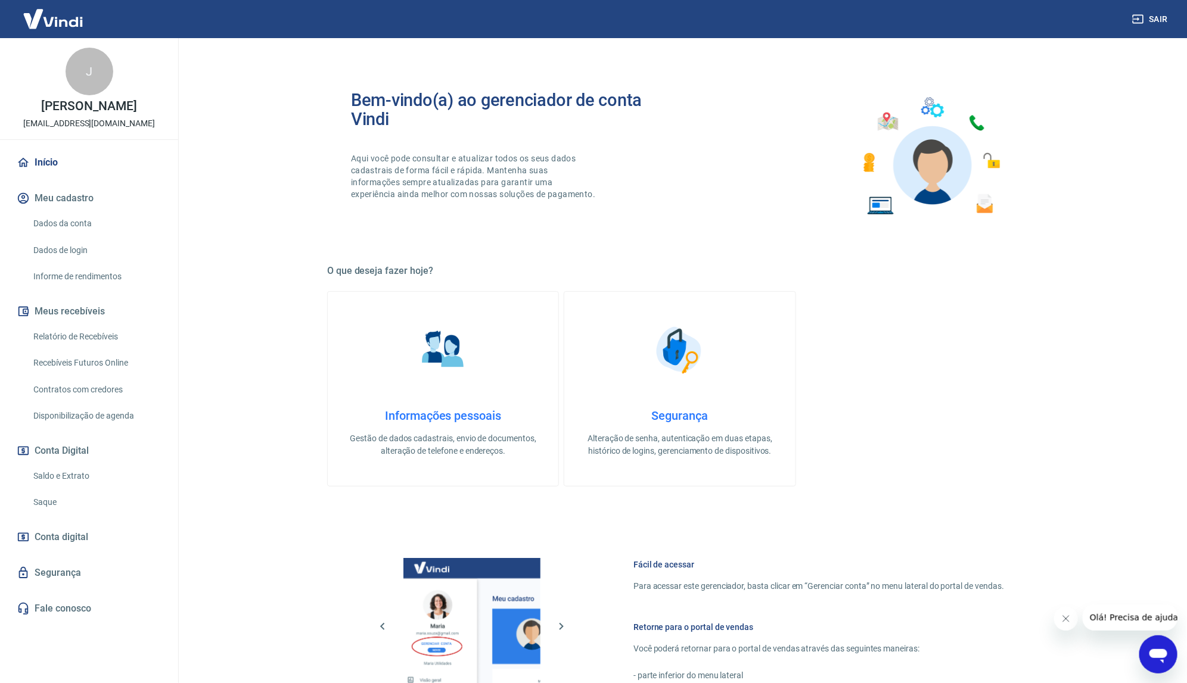
click at [1059, 615] on button "Fechar mensagem da empresa" at bounding box center [1066, 619] width 24 height 24
click at [48, 499] on link "Saque" at bounding box center [96, 502] width 135 height 24
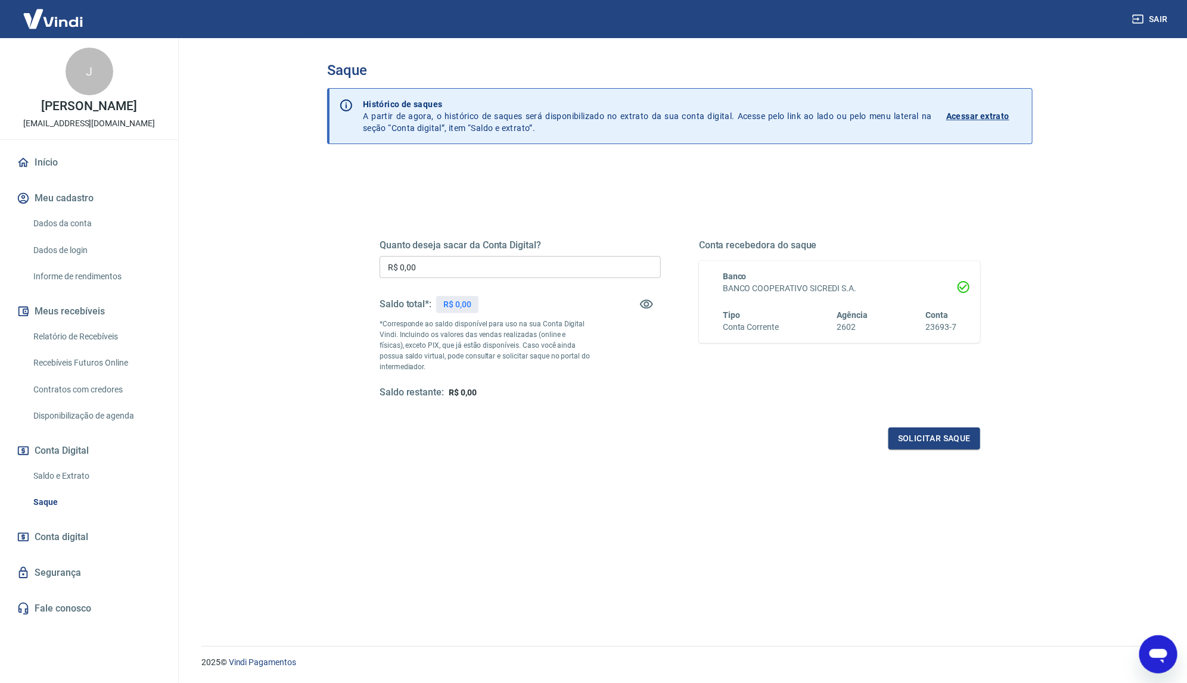
click at [435, 535] on div "Quanto deseja sacar da Conta Digital? R$ 0,00 ​ Saldo total*: R$ 0,00 *Correspo…" at bounding box center [680, 441] width 706 height 556
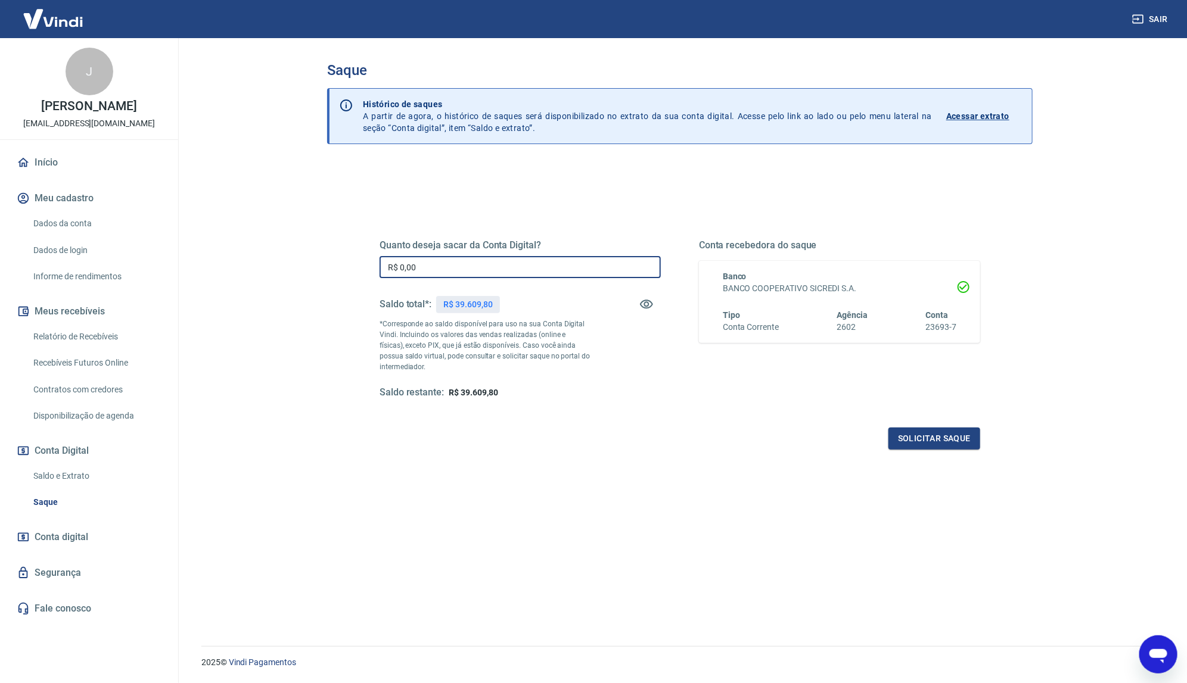
click at [445, 266] on input "R$ 0,00" at bounding box center [520, 267] width 281 height 22
type input "R$ 39.600,00"
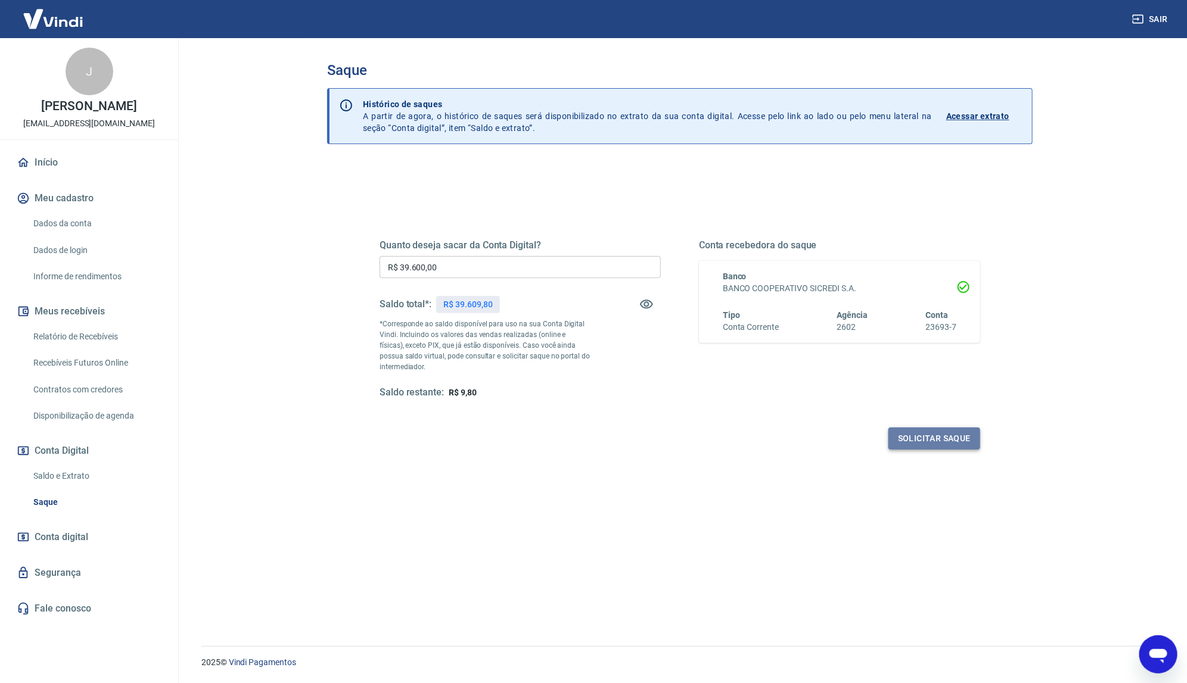
click at [924, 434] on button "Solicitar saque" at bounding box center [934, 439] width 92 height 22
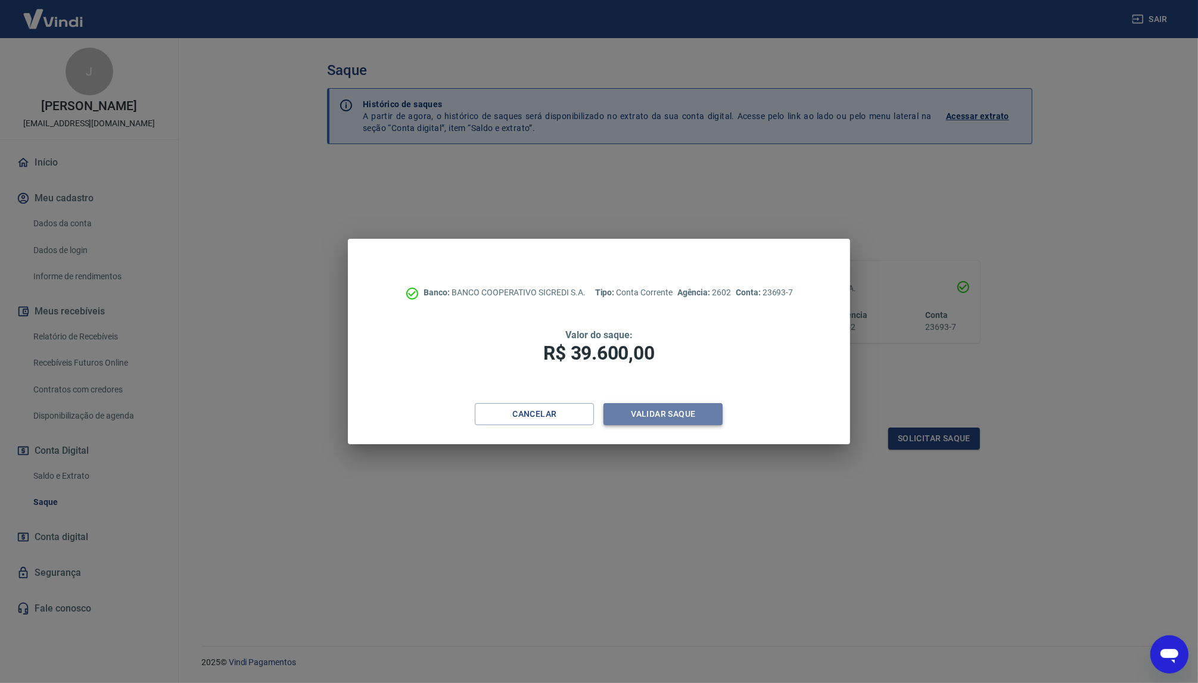
click at [645, 412] on button "Validar saque" at bounding box center [663, 414] width 119 height 22
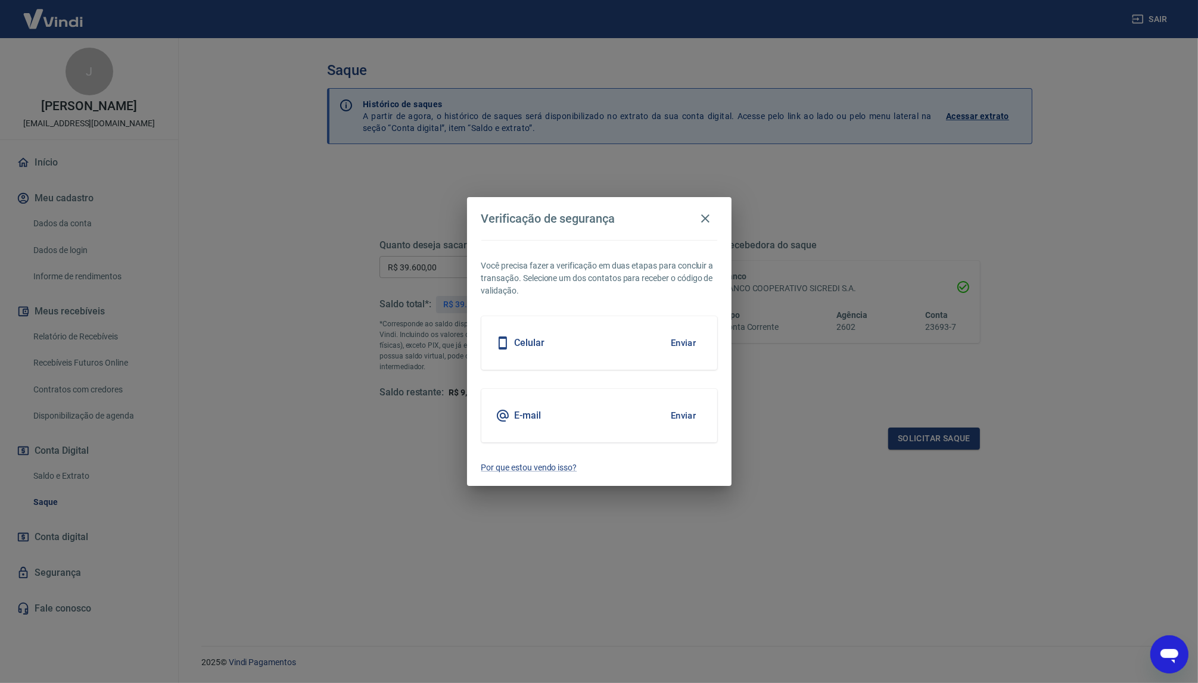
click at [689, 418] on button "Enviar" at bounding box center [683, 415] width 39 height 25
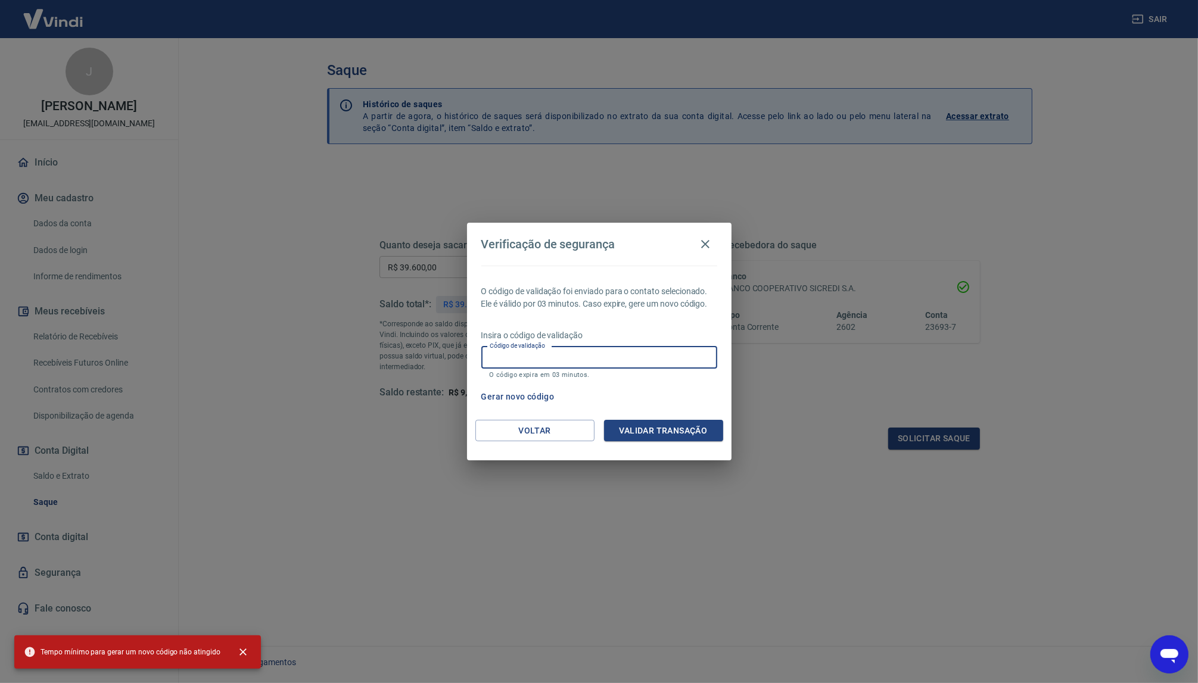
click at [538, 356] on input "Código de validação" at bounding box center [599, 358] width 236 height 22
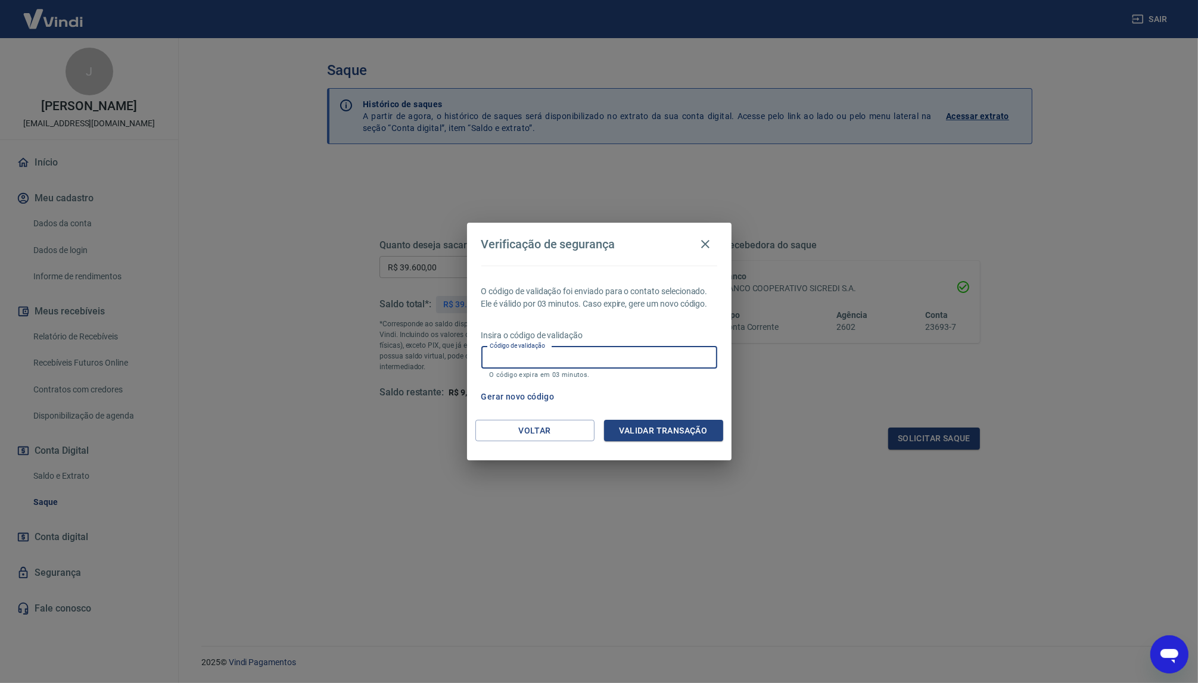
click at [538, 356] on input "Código de validação" at bounding box center [599, 358] width 236 height 22
type input "800704"
click at [668, 430] on button "Validar transação" at bounding box center [663, 431] width 119 height 22
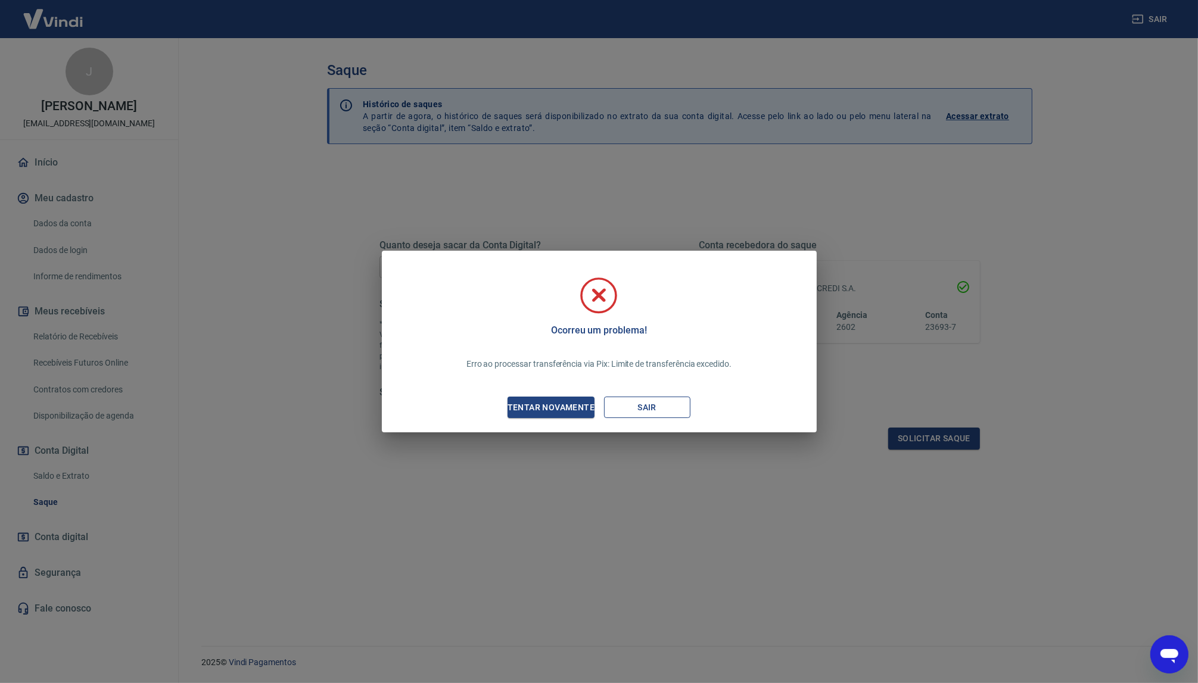
click at [651, 406] on button "Sair" at bounding box center [647, 408] width 86 height 22
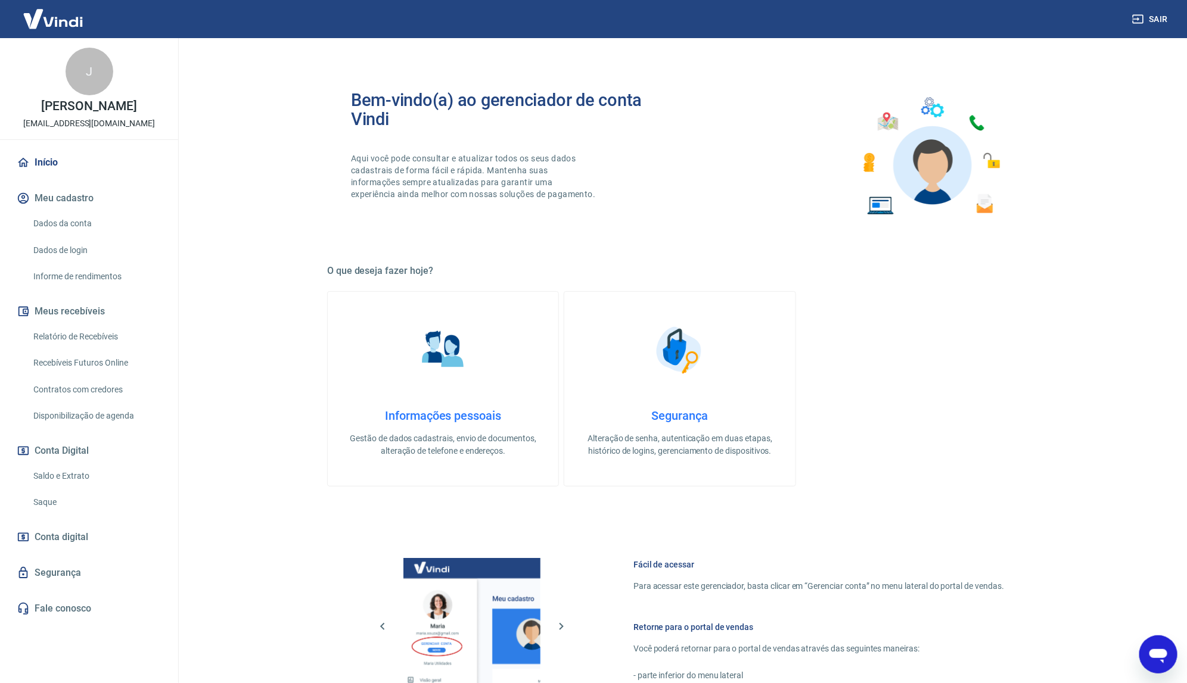
click at [49, 499] on link "Saque" at bounding box center [96, 502] width 135 height 24
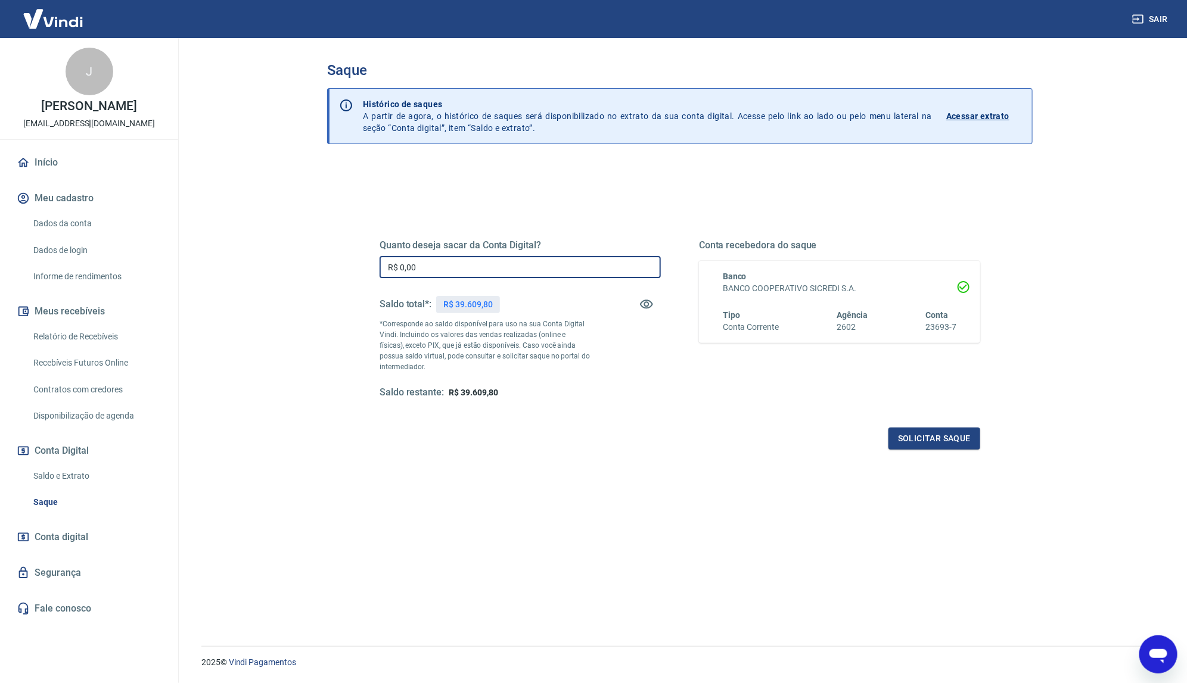
click at [448, 269] on input "R$ 0,00" at bounding box center [520, 267] width 281 height 22
type input "R$ 25.000,00"
click at [905, 430] on button "Solicitar saque" at bounding box center [934, 439] width 92 height 22
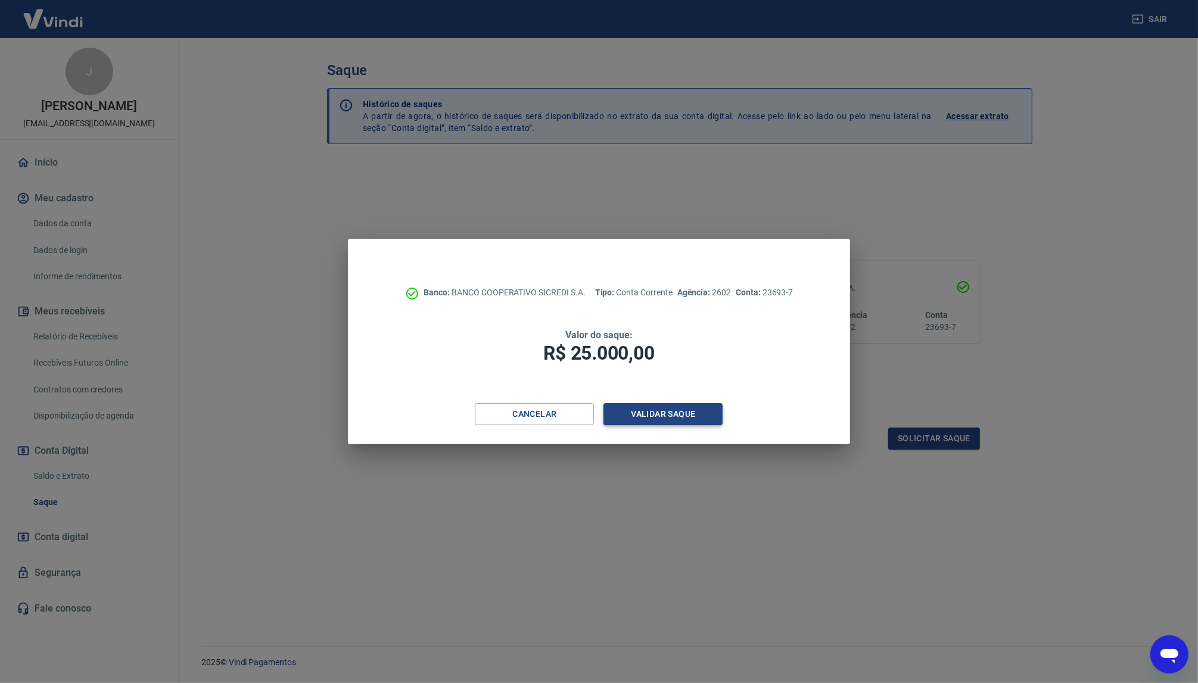
click at [642, 413] on button "Validar saque" at bounding box center [663, 414] width 119 height 22
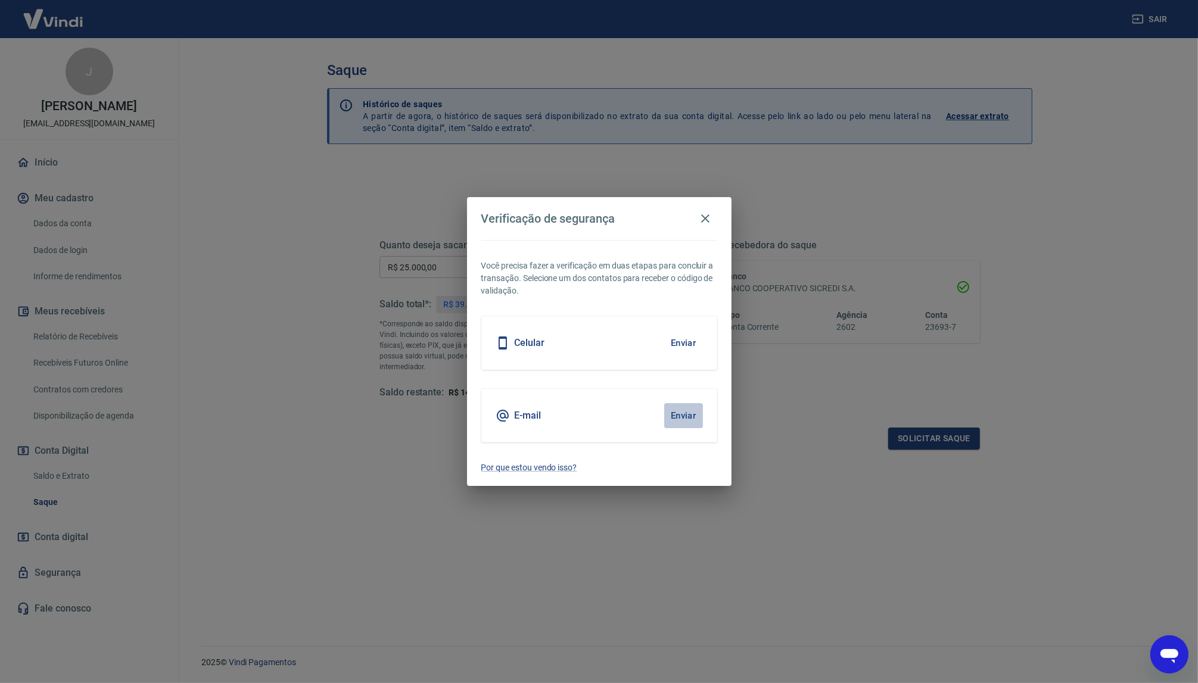
click at [683, 416] on button "Enviar" at bounding box center [683, 415] width 39 height 25
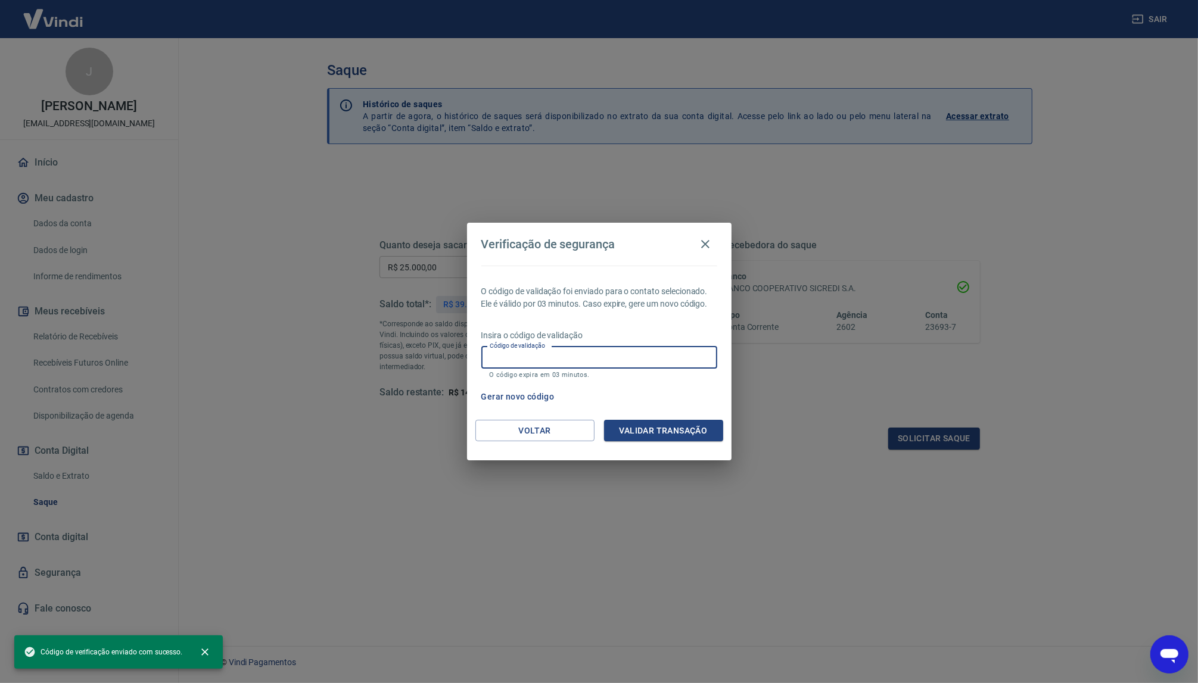
click at [537, 359] on input "Código de validação" at bounding box center [599, 358] width 236 height 22
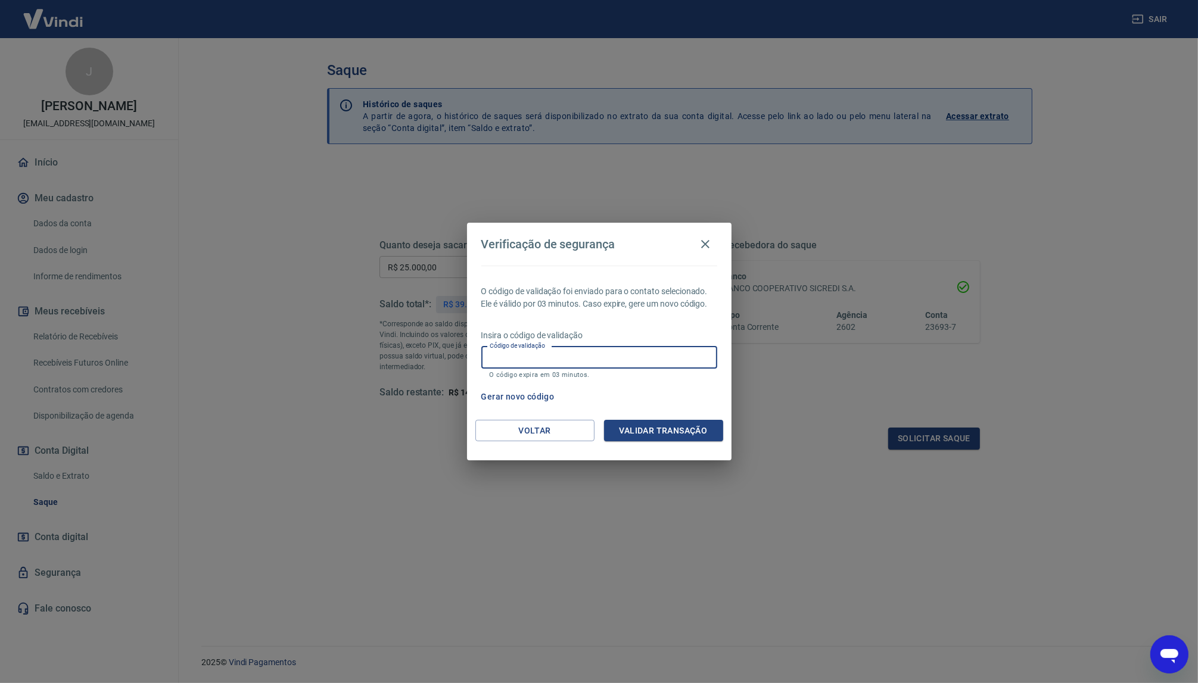
click at [526, 346] on label "Código de validação" at bounding box center [517, 345] width 55 height 9
click at [526, 347] on input "Código de validação" at bounding box center [599, 358] width 236 height 22
type input "956646"
click at [654, 422] on button "Validar transação" at bounding box center [663, 431] width 119 height 22
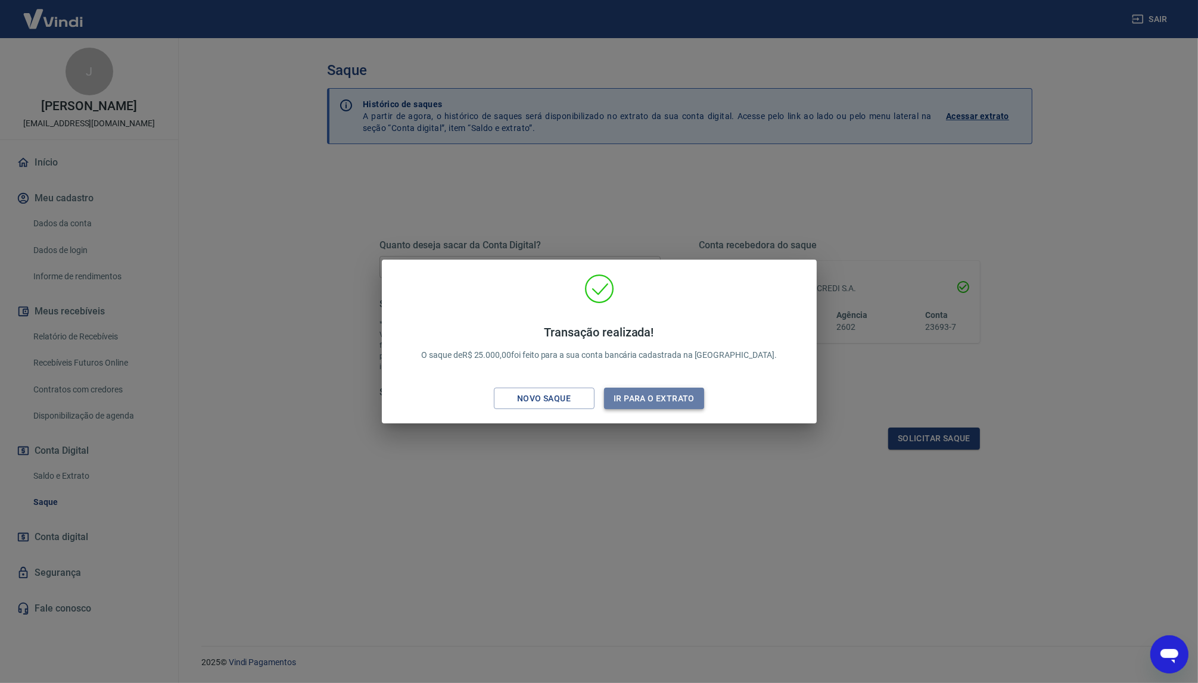
click at [655, 401] on button "Ir para o extrato" at bounding box center [654, 399] width 101 height 22
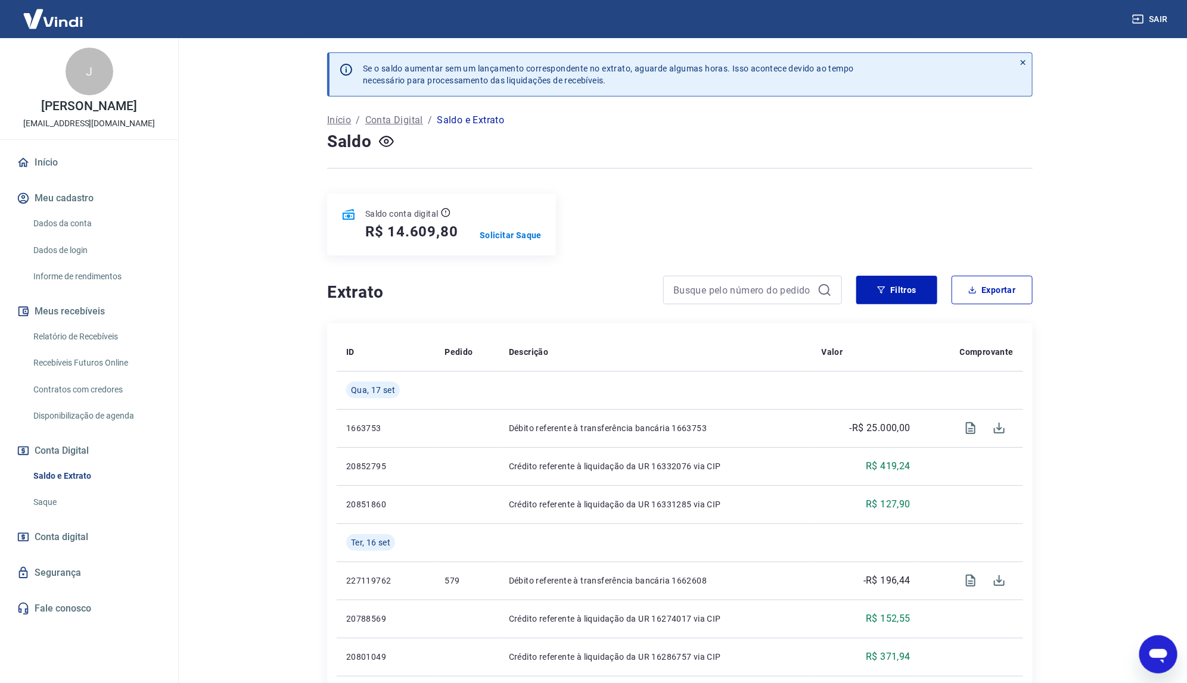
click at [45, 153] on link "Início" at bounding box center [89, 163] width 150 height 26
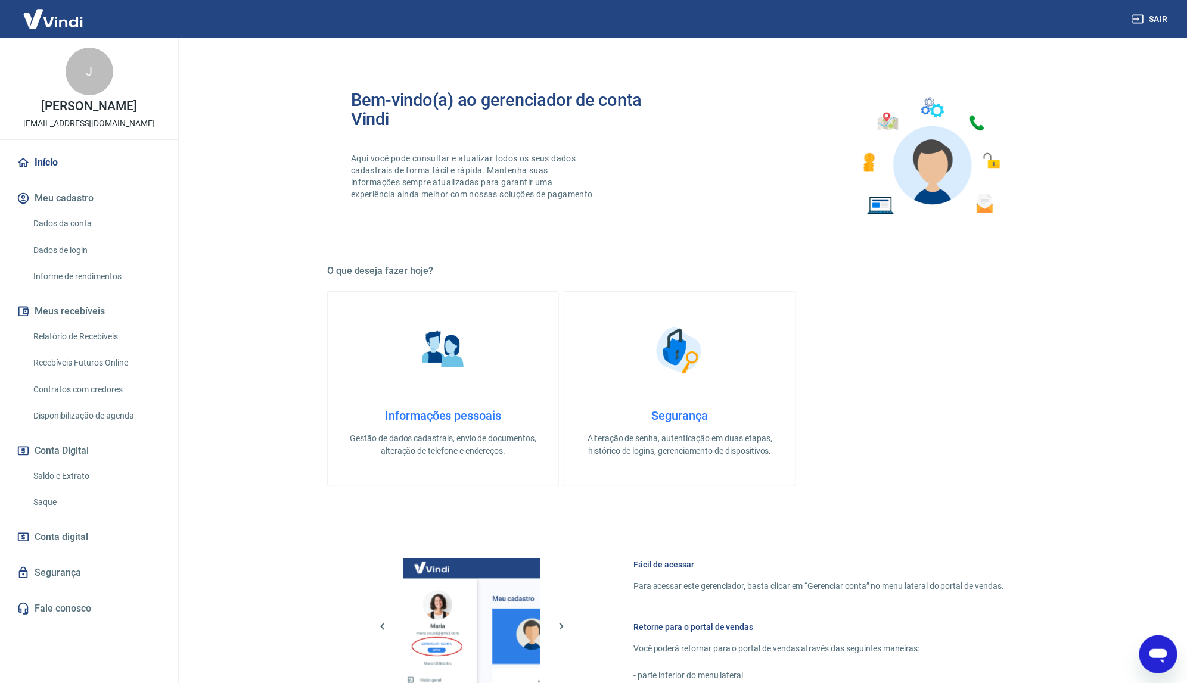
click at [45, 22] on img at bounding box center [52, 19] width 77 height 36
click at [45, 21] on img at bounding box center [52, 19] width 77 height 36
click at [48, 156] on link "Início" at bounding box center [89, 163] width 150 height 26
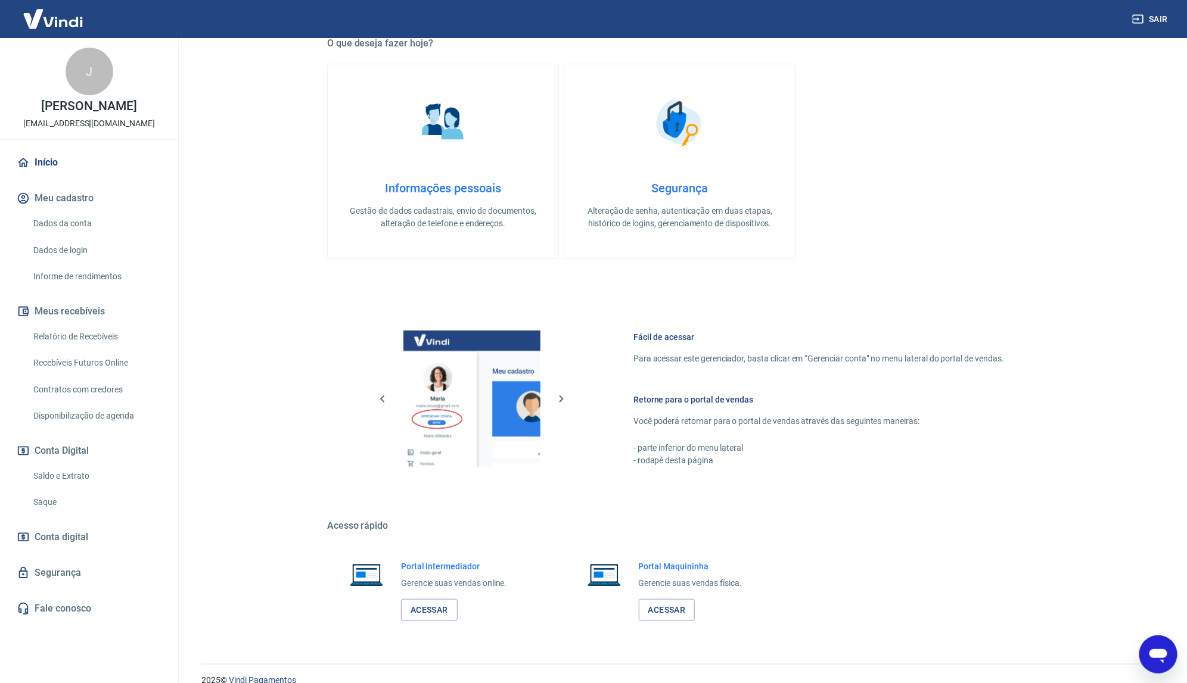
scroll to position [246, 0]
